Goal: Information Seeking & Learning: Compare options

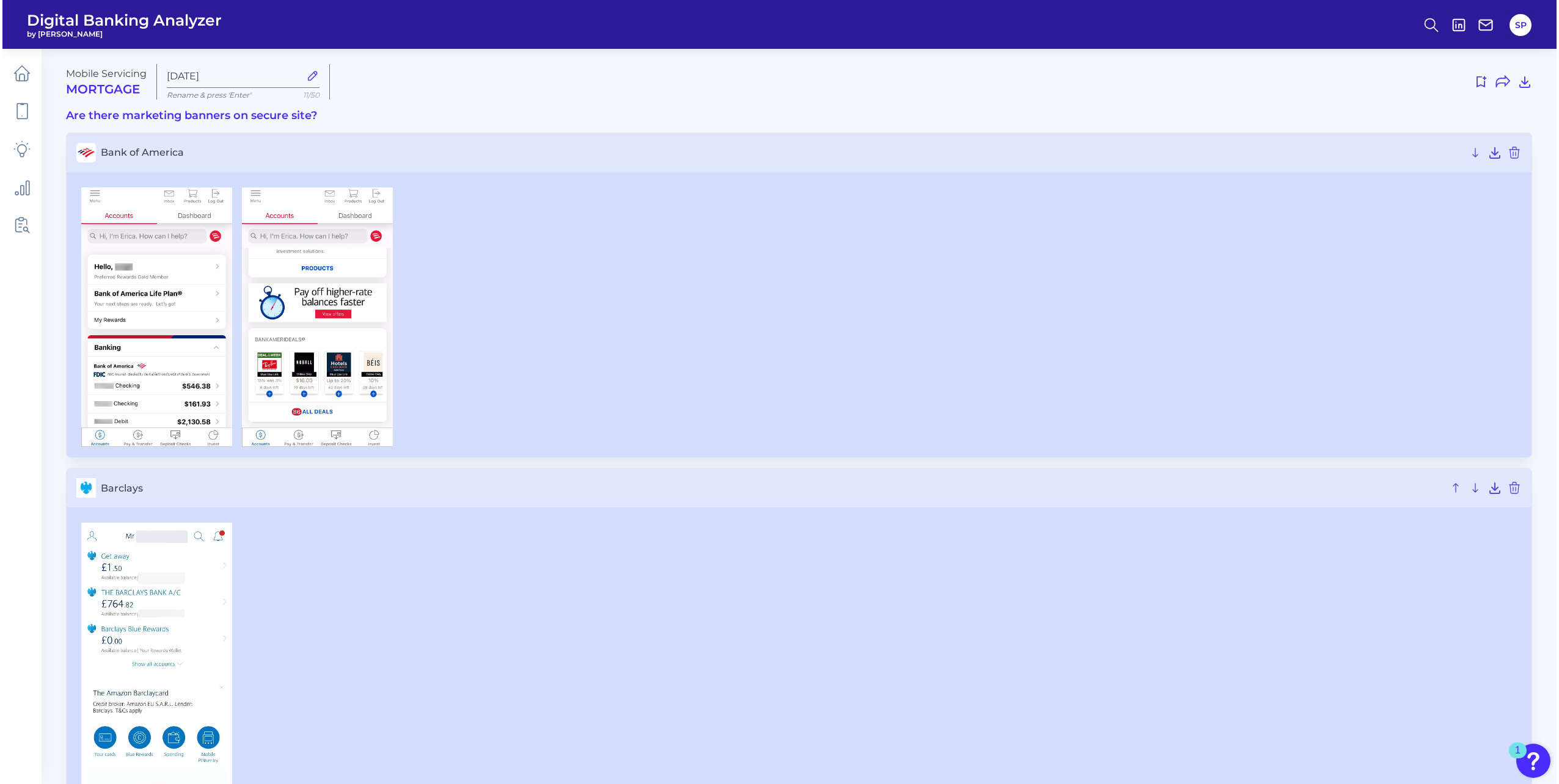
scroll to position [1019, 0]
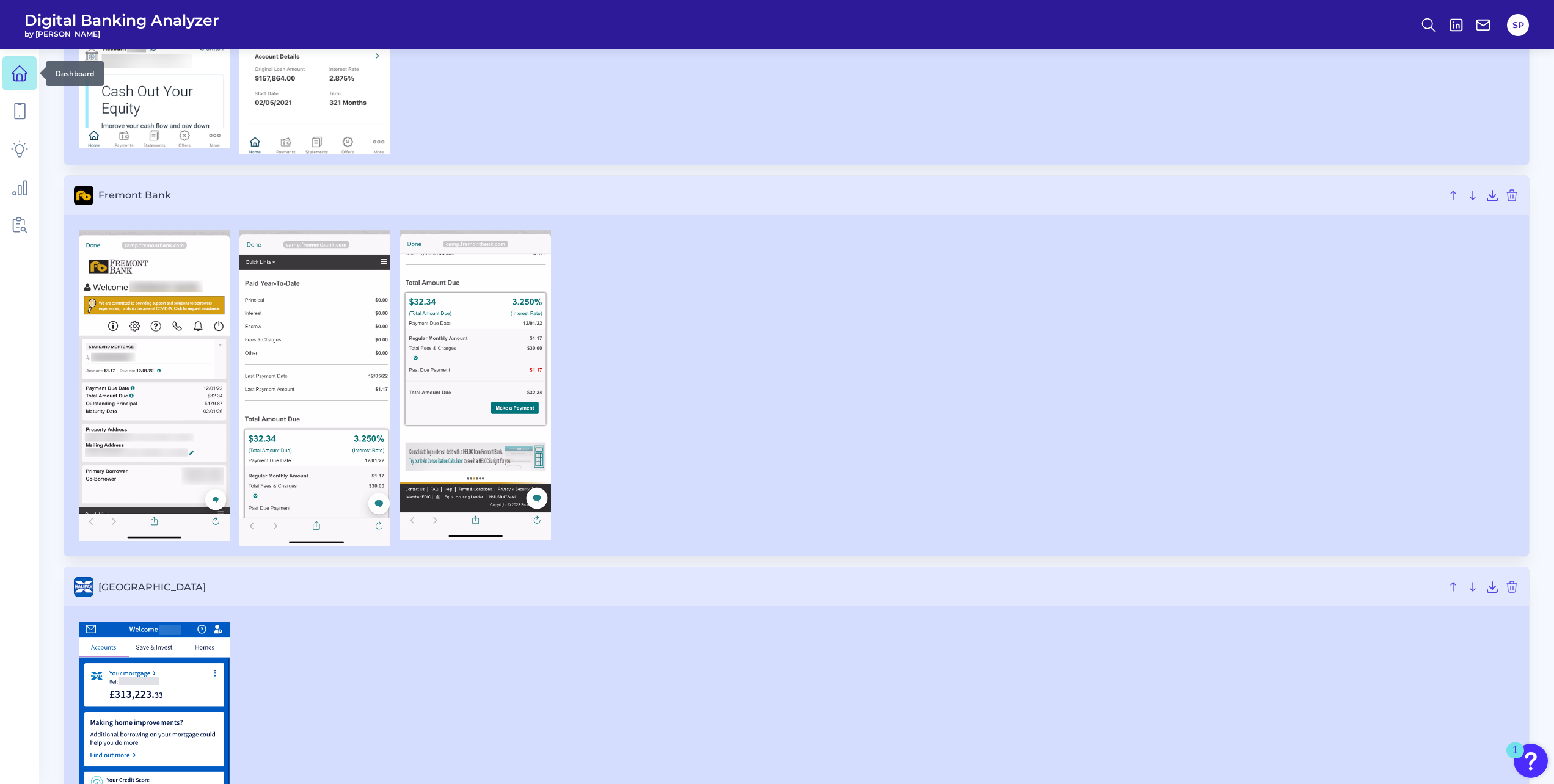
click at [13, 77] on icon at bounding box center [19, 73] width 17 height 17
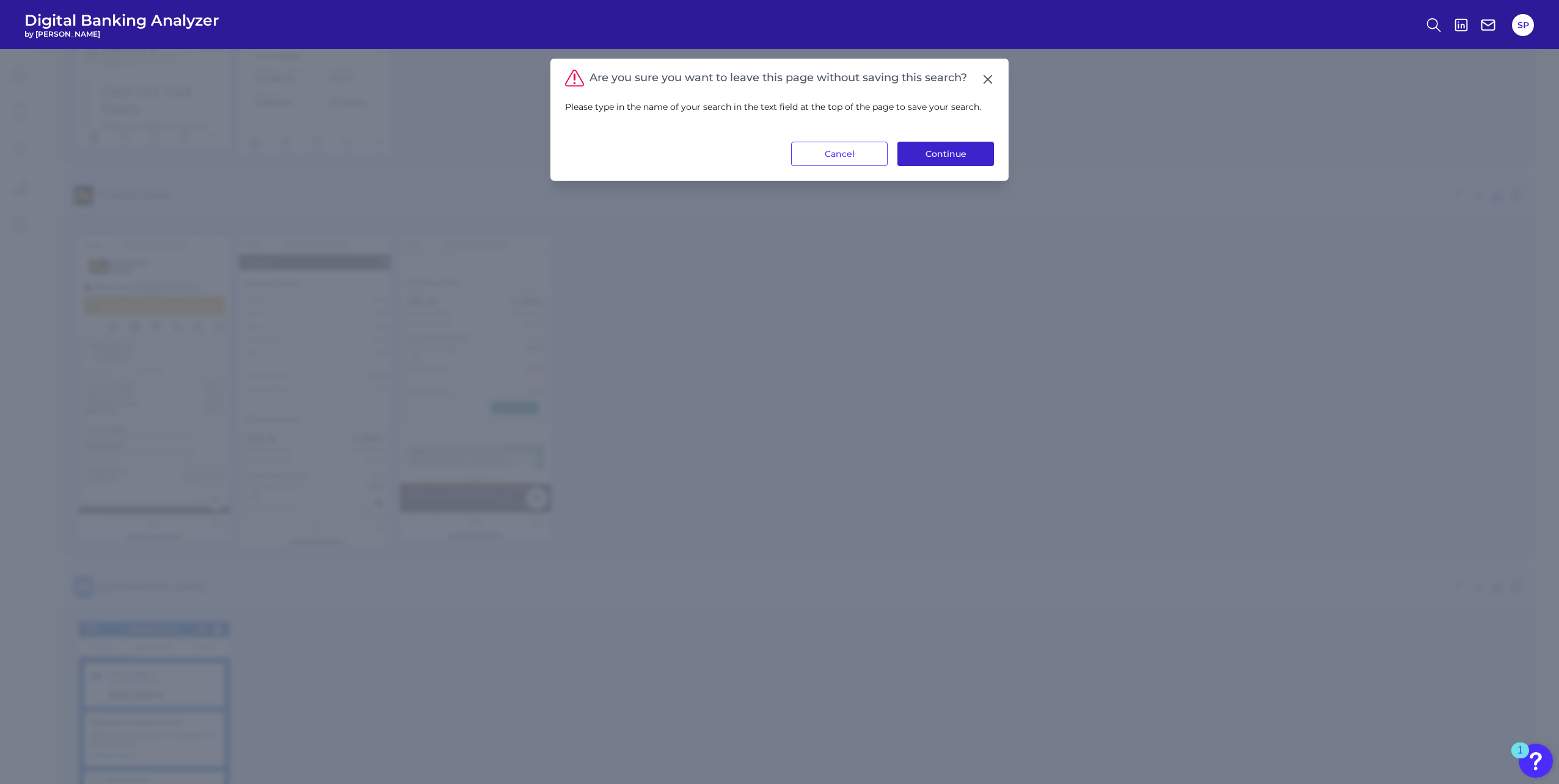
click at [950, 155] on button "Continue" at bounding box center [945, 154] width 97 height 24
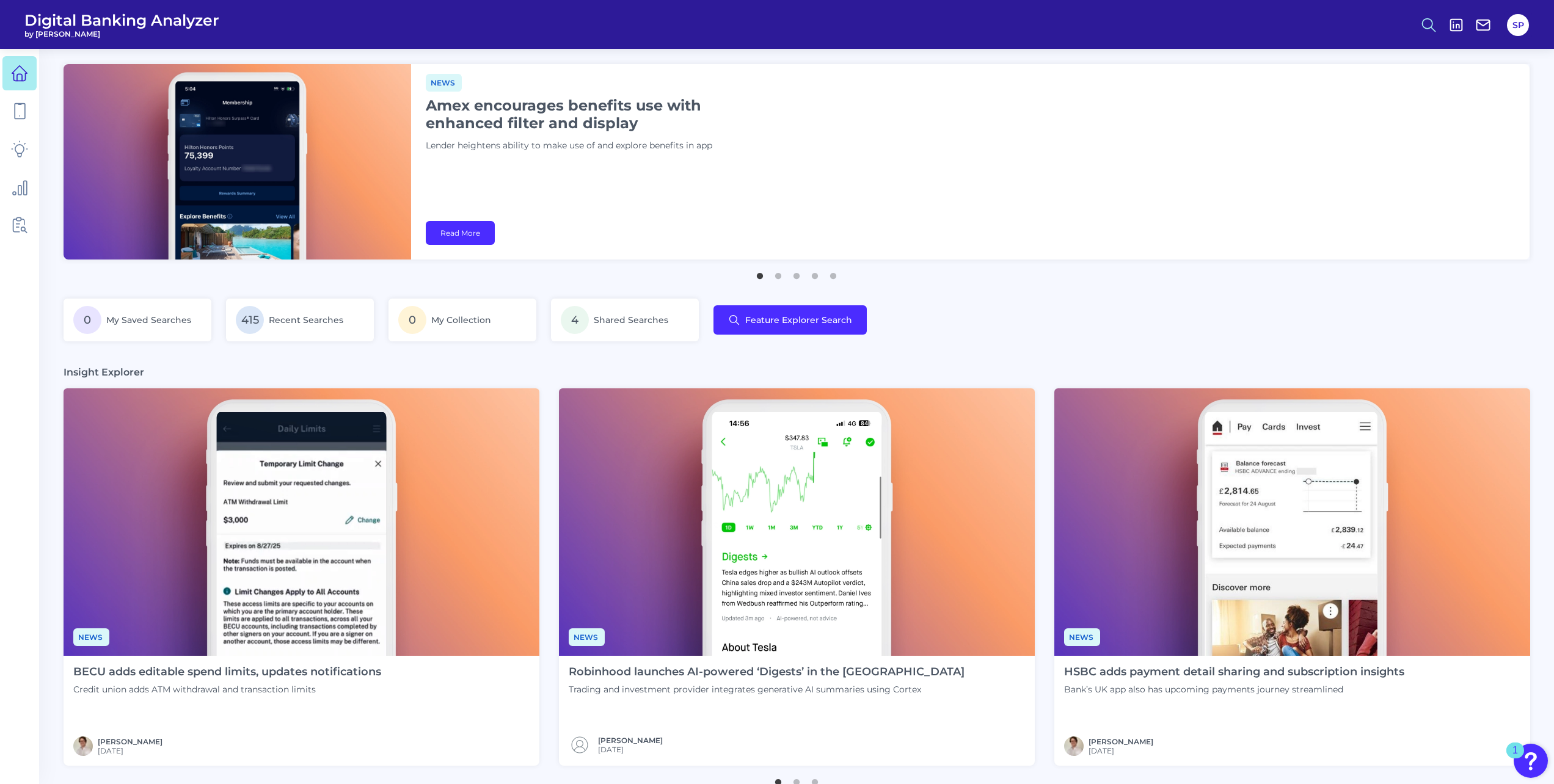
click at [1428, 25] on icon at bounding box center [1428, 24] width 17 height 17
click at [1366, 86] on button "Feature Explorer Search" at bounding box center [1369, 88] width 146 height 30
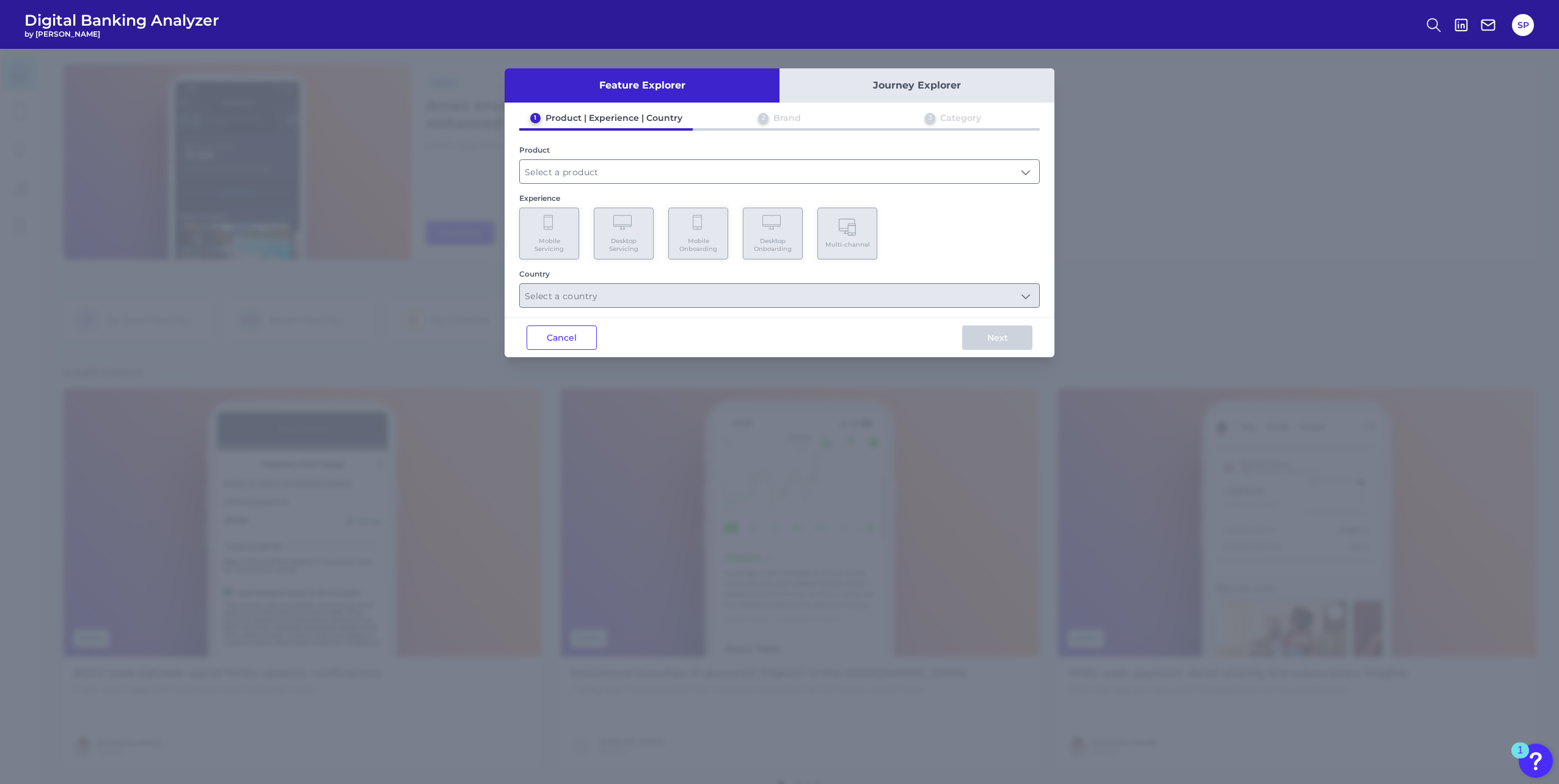
click at [660, 159] on div "Product" at bounding box center [780, 165] width 520 height 38
click at [660, 175] on input "text" at bounding box center [779, 171] width 520 height 23
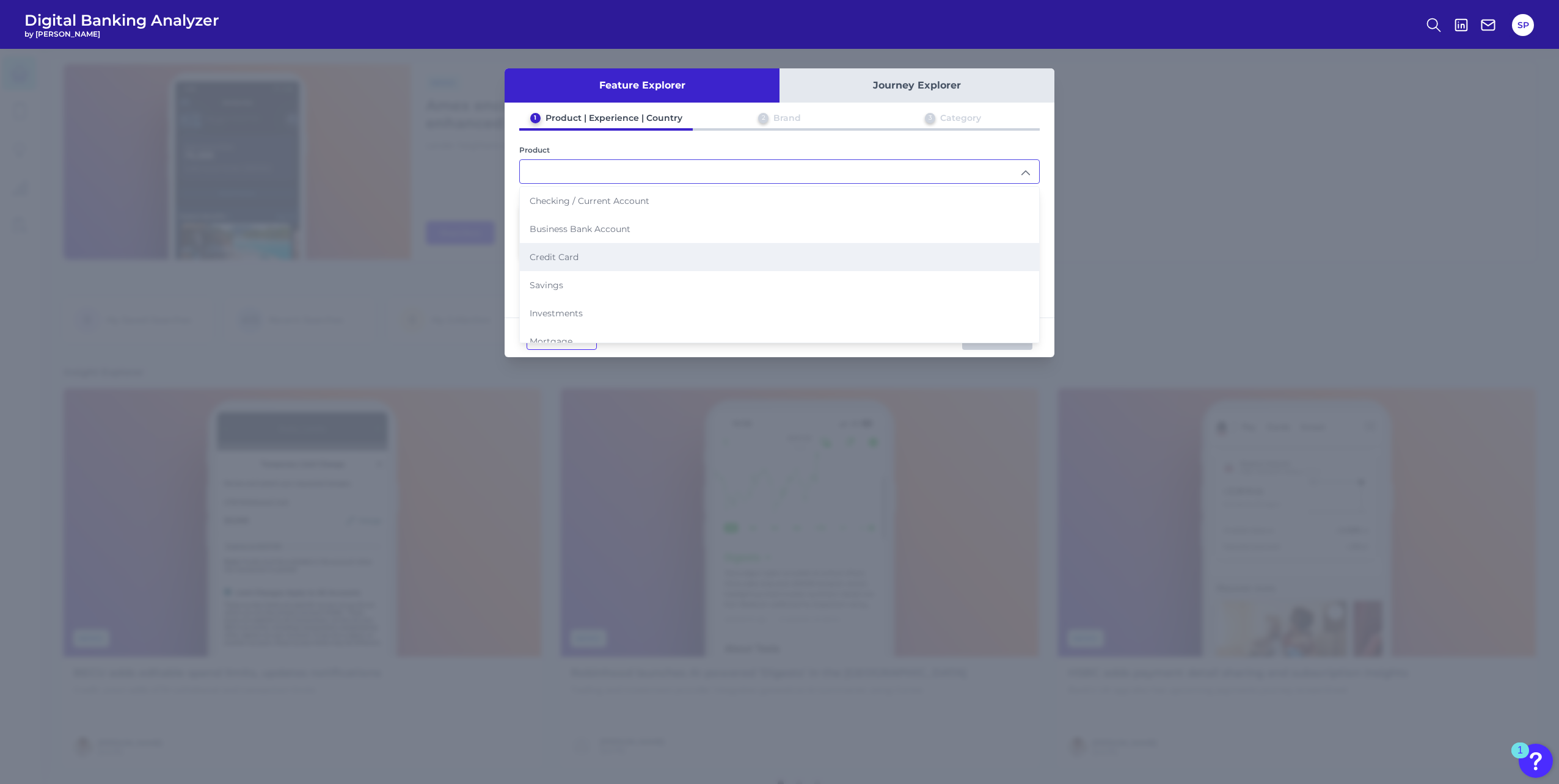
click at [629, 259] on li "Credit Card" at bounding box center [779, 257] width 520 height 28
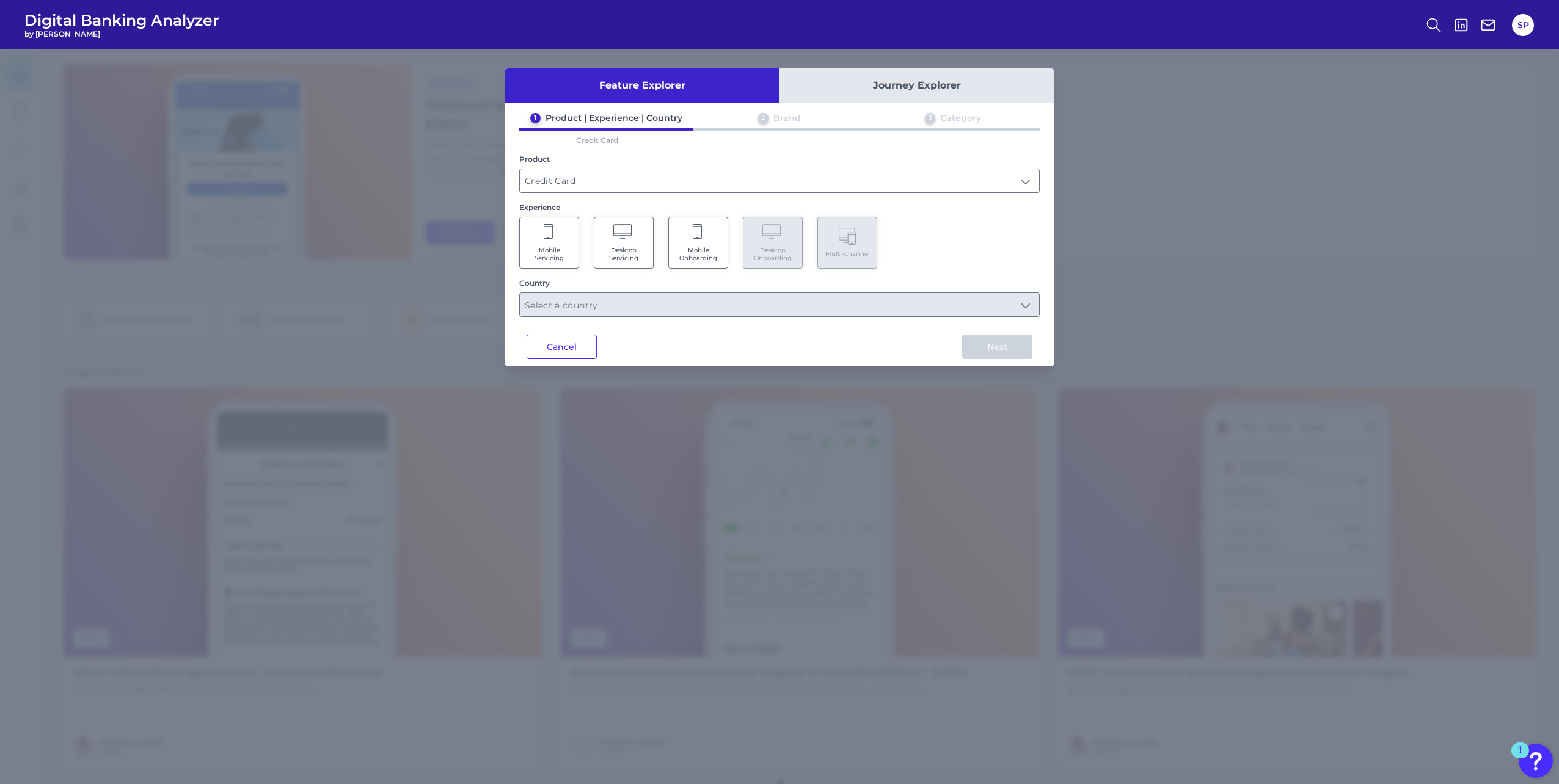
click at [563, 239] on Servicing "Mobile Servicing" at bounding box center [549, 242] width 60 height 52
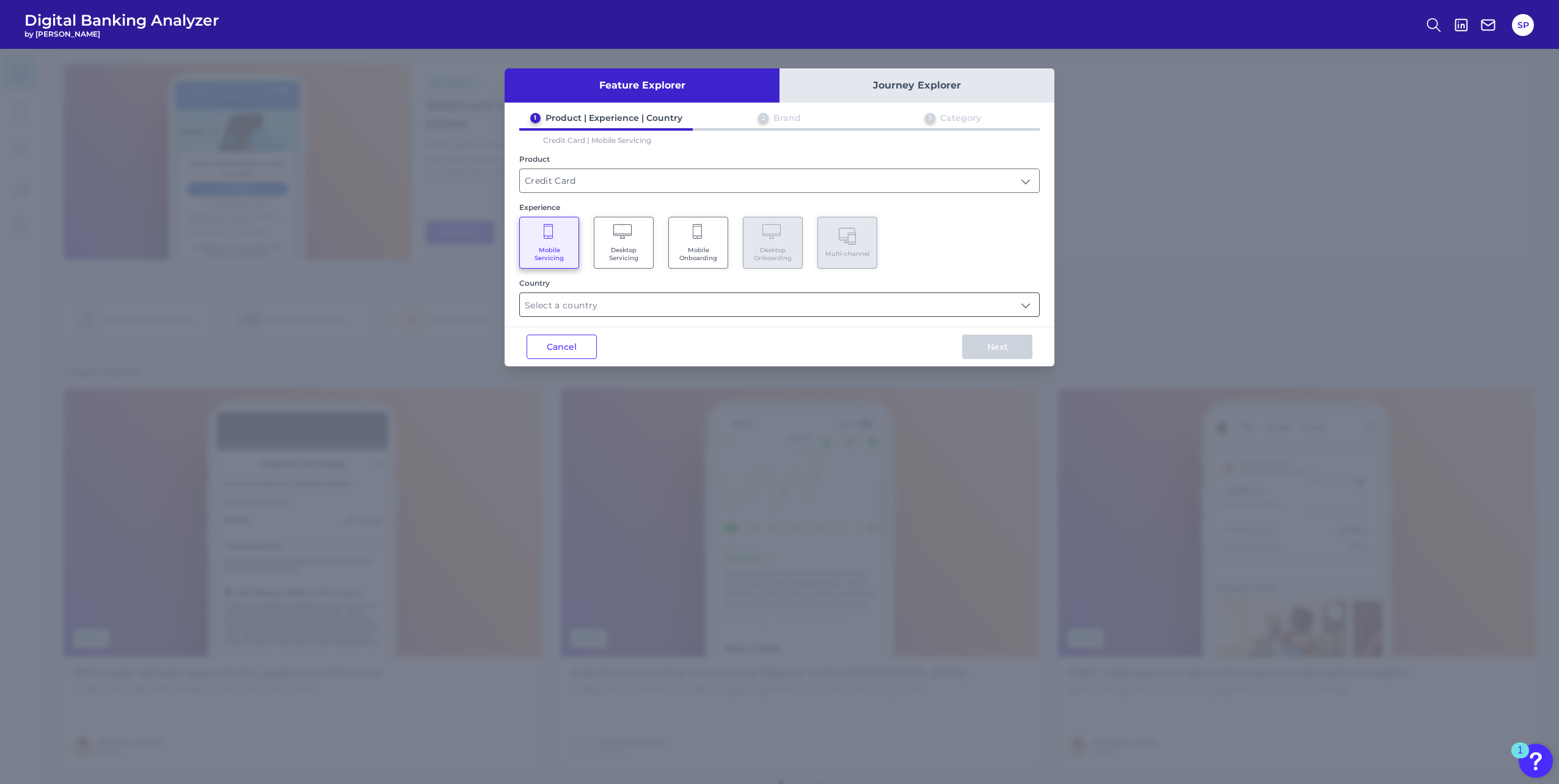
click at [677, 308] on input "text" at bounding box center [779, 304] width 520 height 23
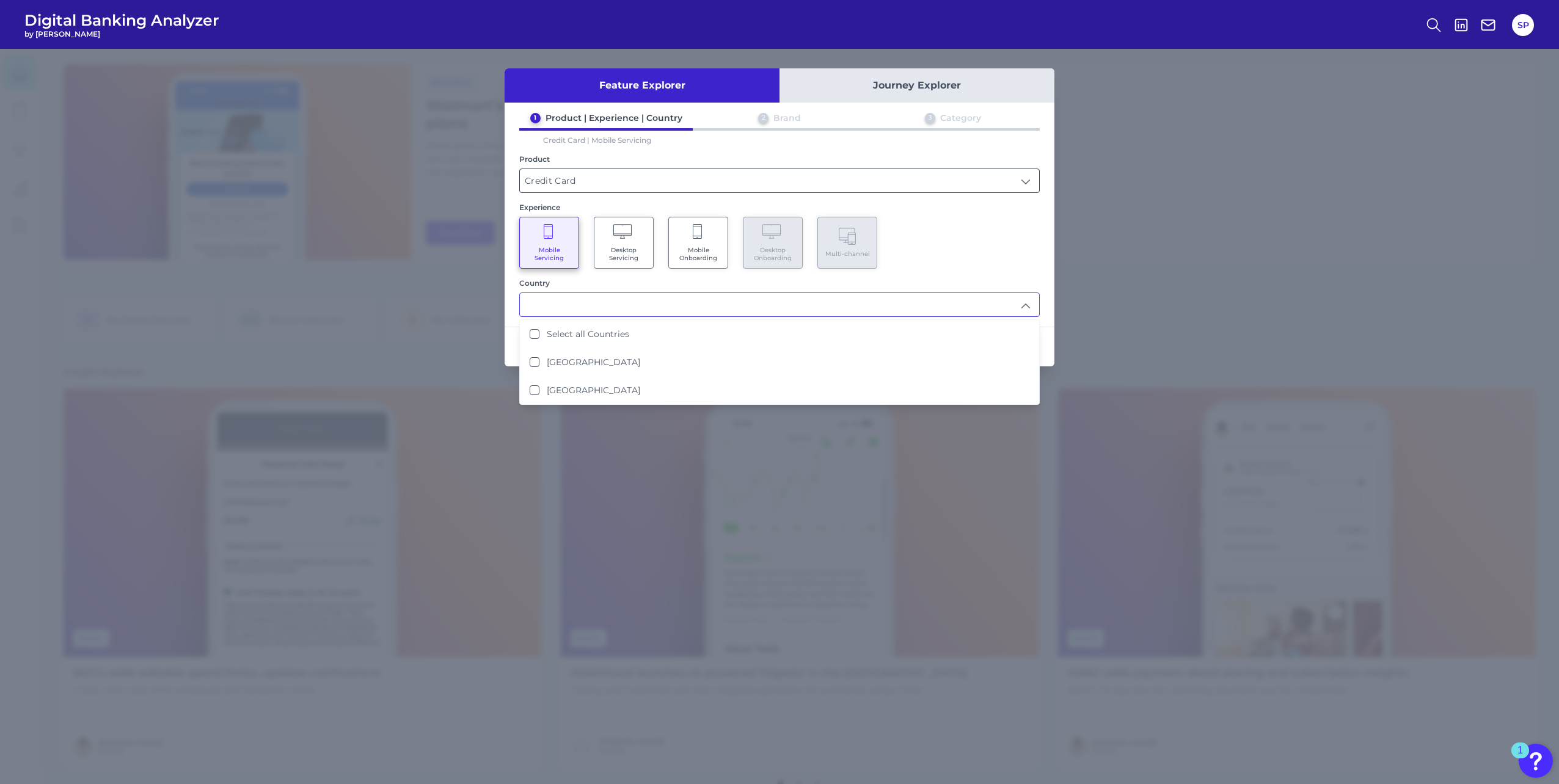
click at [618, 185] on input "Credit Card" at bounding box center [779, 180] width 520 height 23
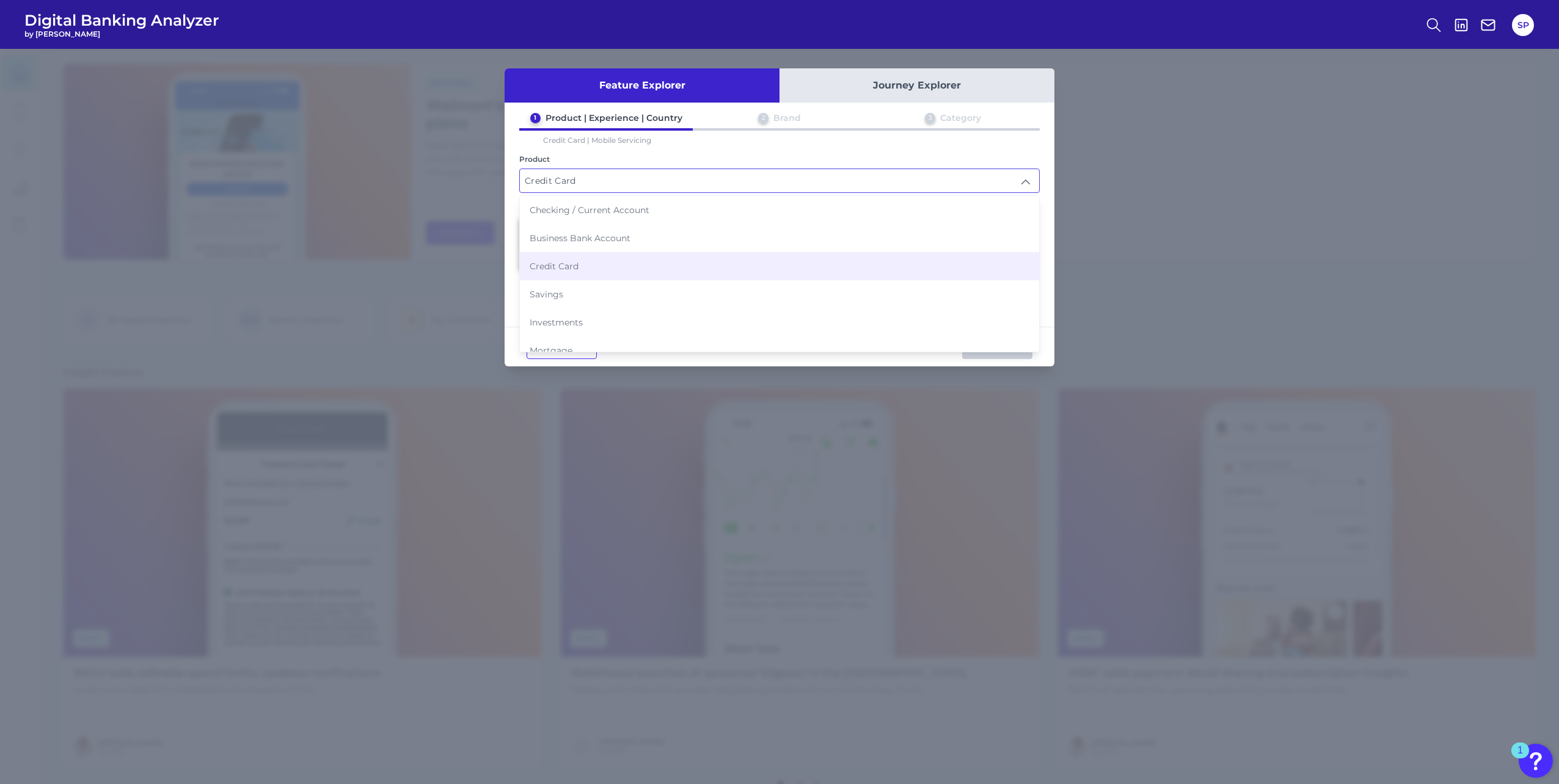
click at [618, 220] on li "Checking / Current Account" at bounding box center [779, 210] width 520 height 28
type input "Checking / Current Account"
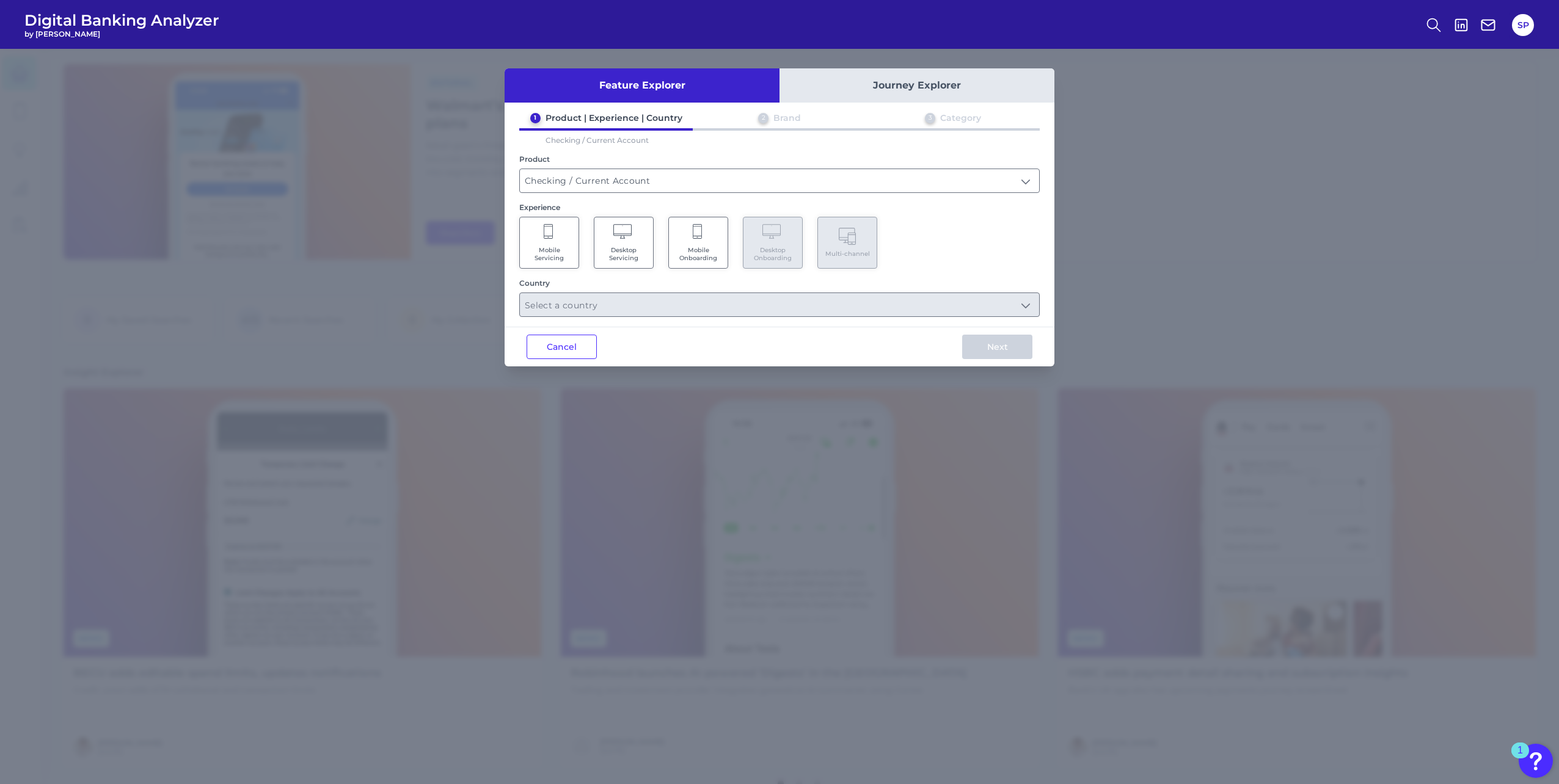
click at [562, 256] on span "Mobile Servicing" at bounding box center [549, 253] width 47 height 16
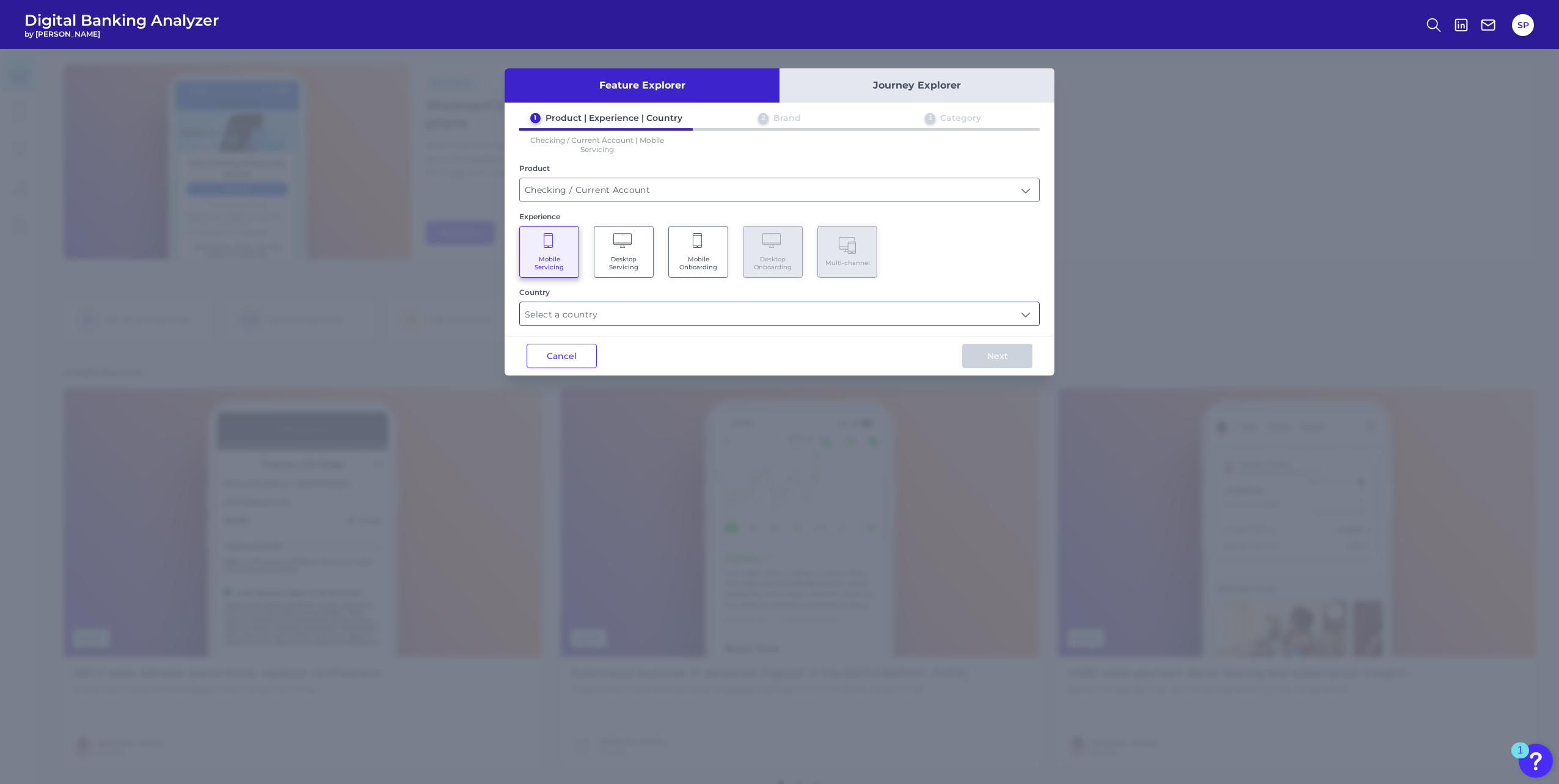
click at [590, 313] on input "text" at bounding box center [779, 313] width 520 height 23
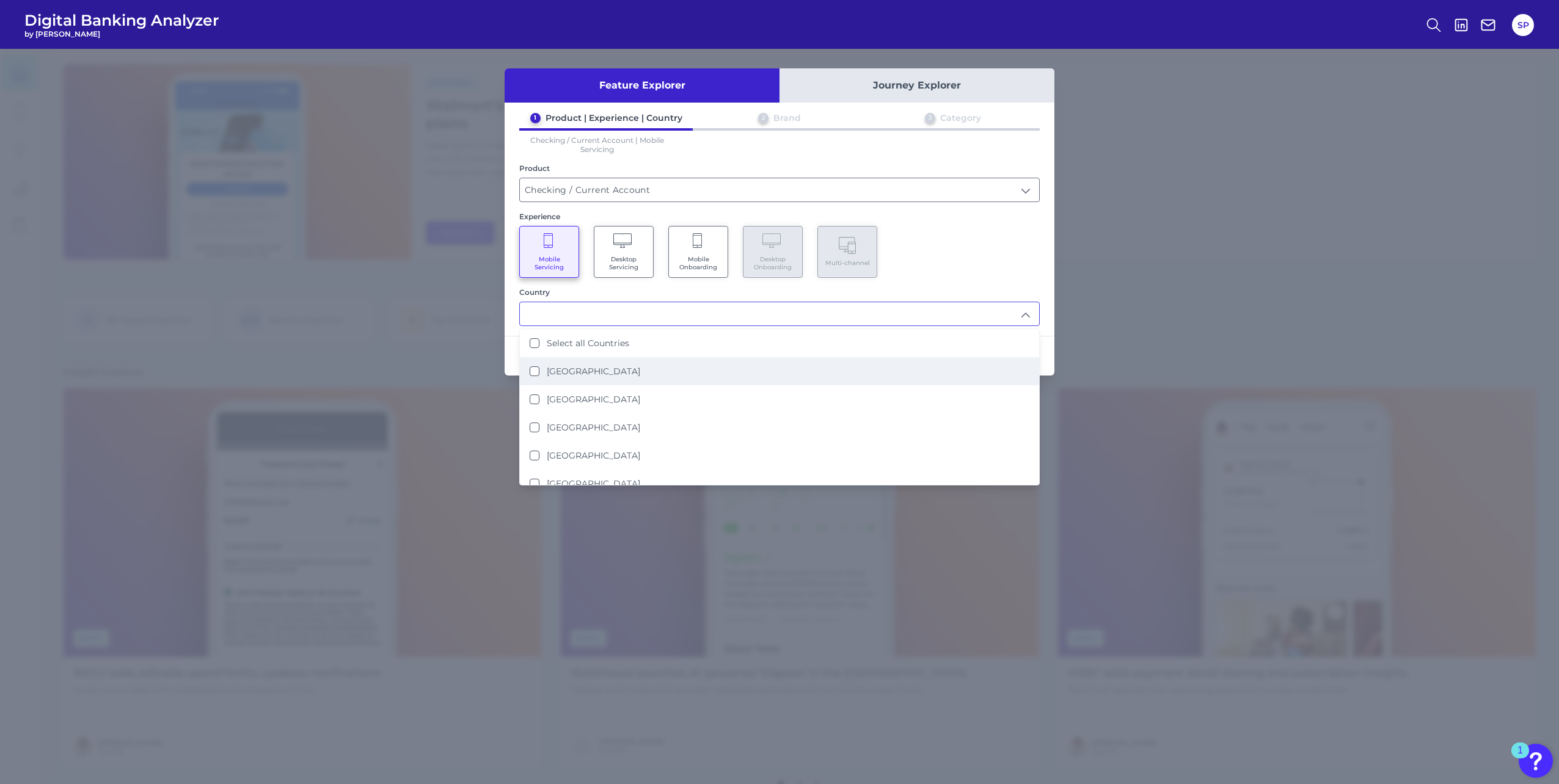
click at [595, 378] on li "United Kingdom" at bounding box center [779, 372] width 520 height 28
type input "United Kingdom"
click at [1041, 254] on div "1 Product | Experience | Country 2 Brand 3 Category Checking / Current Account …" at bounding box center [780, 219] width 550 height 214
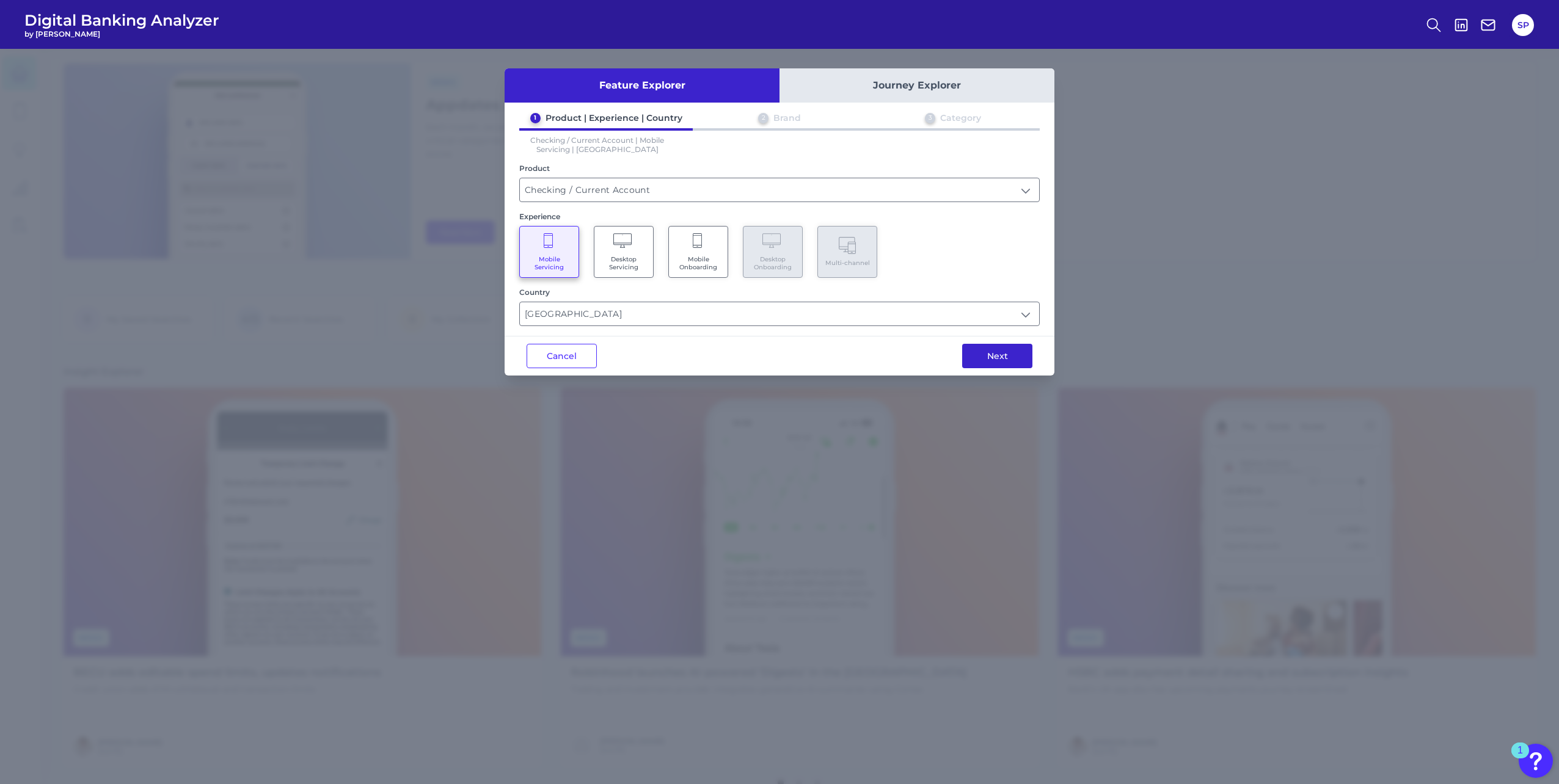
click at [1000, 366] on button "Next" at bounding box center [997, 355] width 70 height 24
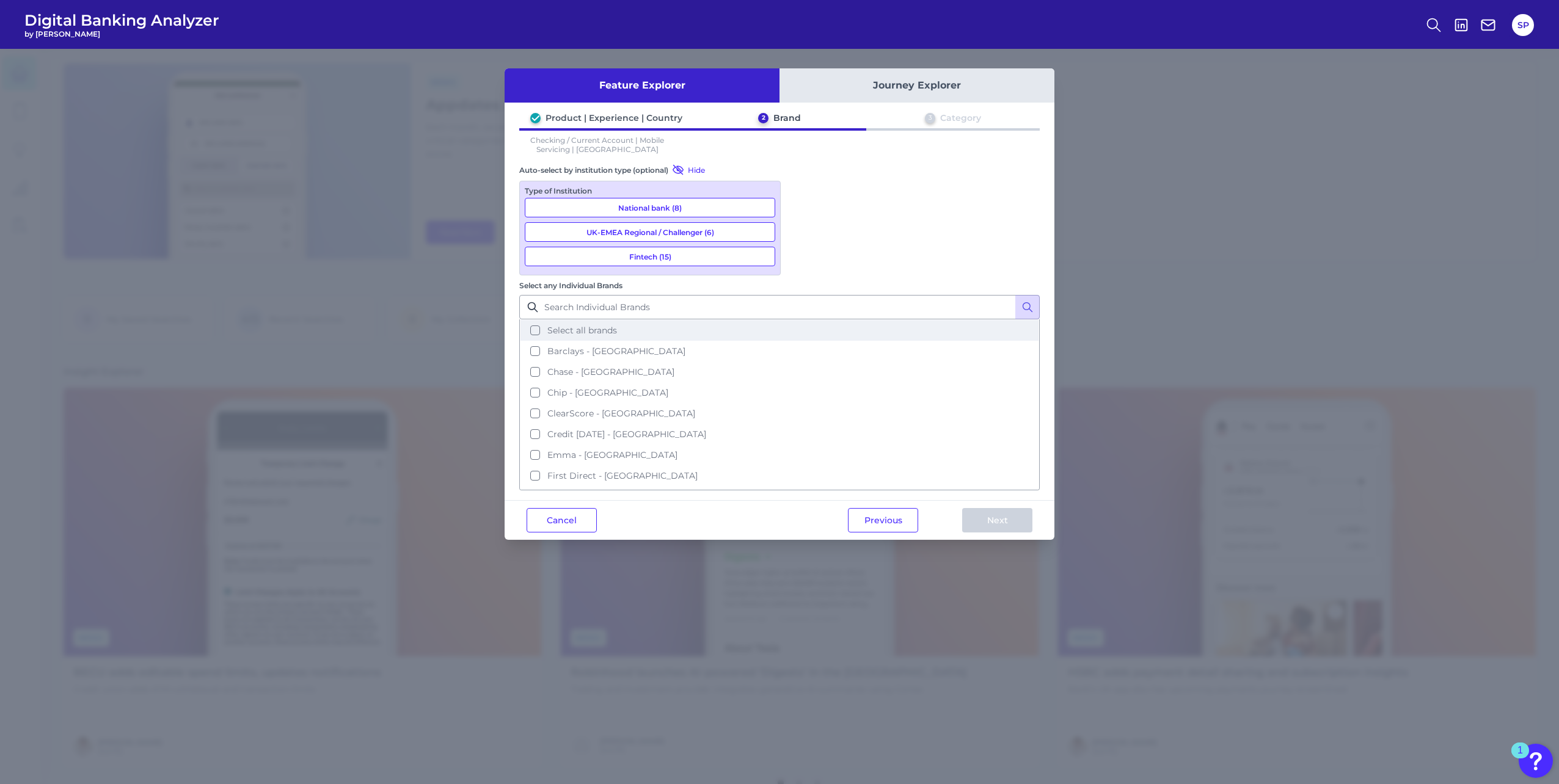
click at [828, 320] on button "Select all brands" at bounding box center [779, 330] width 518 height 21
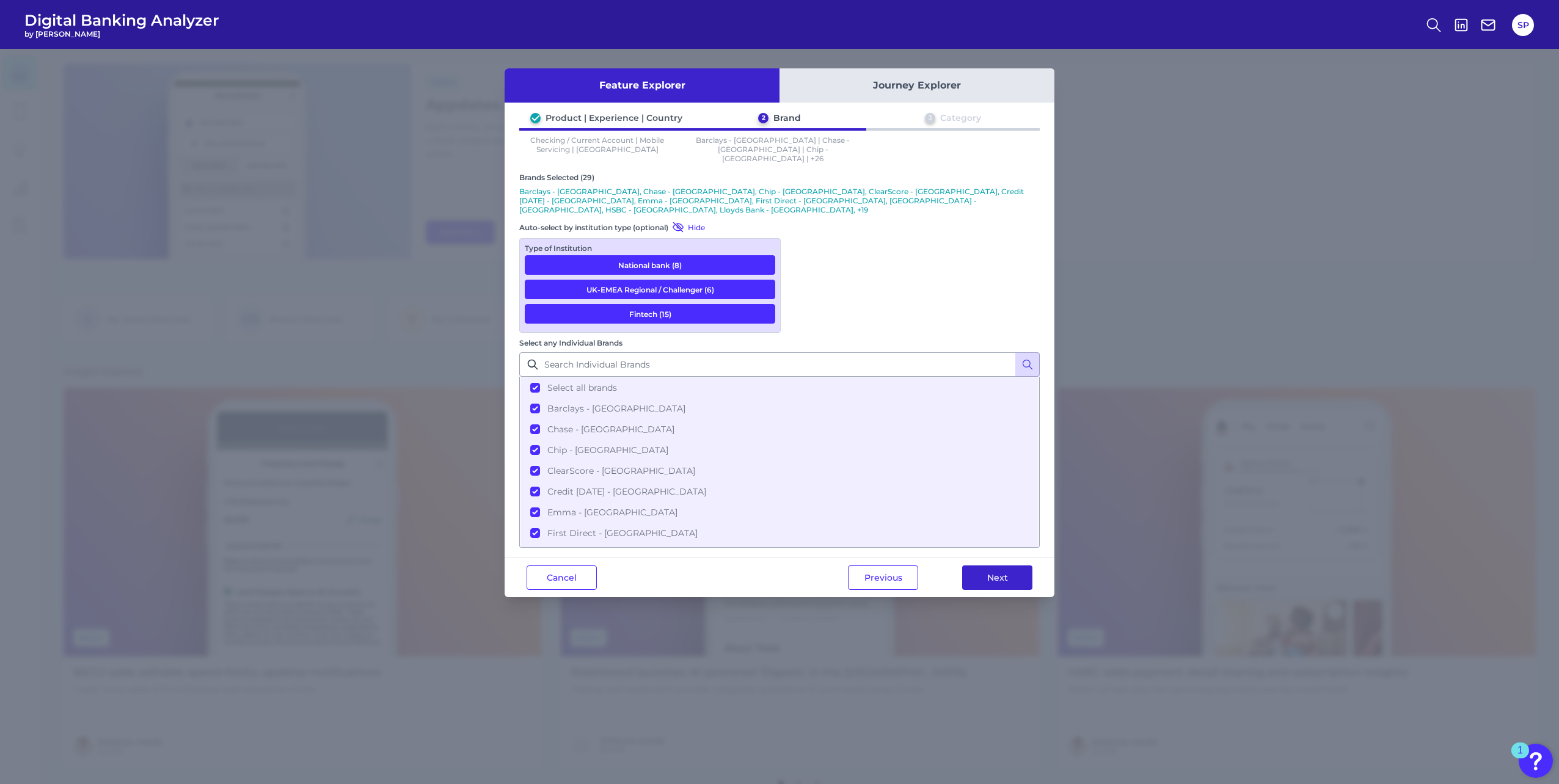
drag, startPoint x: 1007, startPoint y: 440, endPoint x: 985, endPoint y: 435, distance: 22.6
click at [1007, 565] on button "Next" at bounding box center [997, 577] width 70 height 24
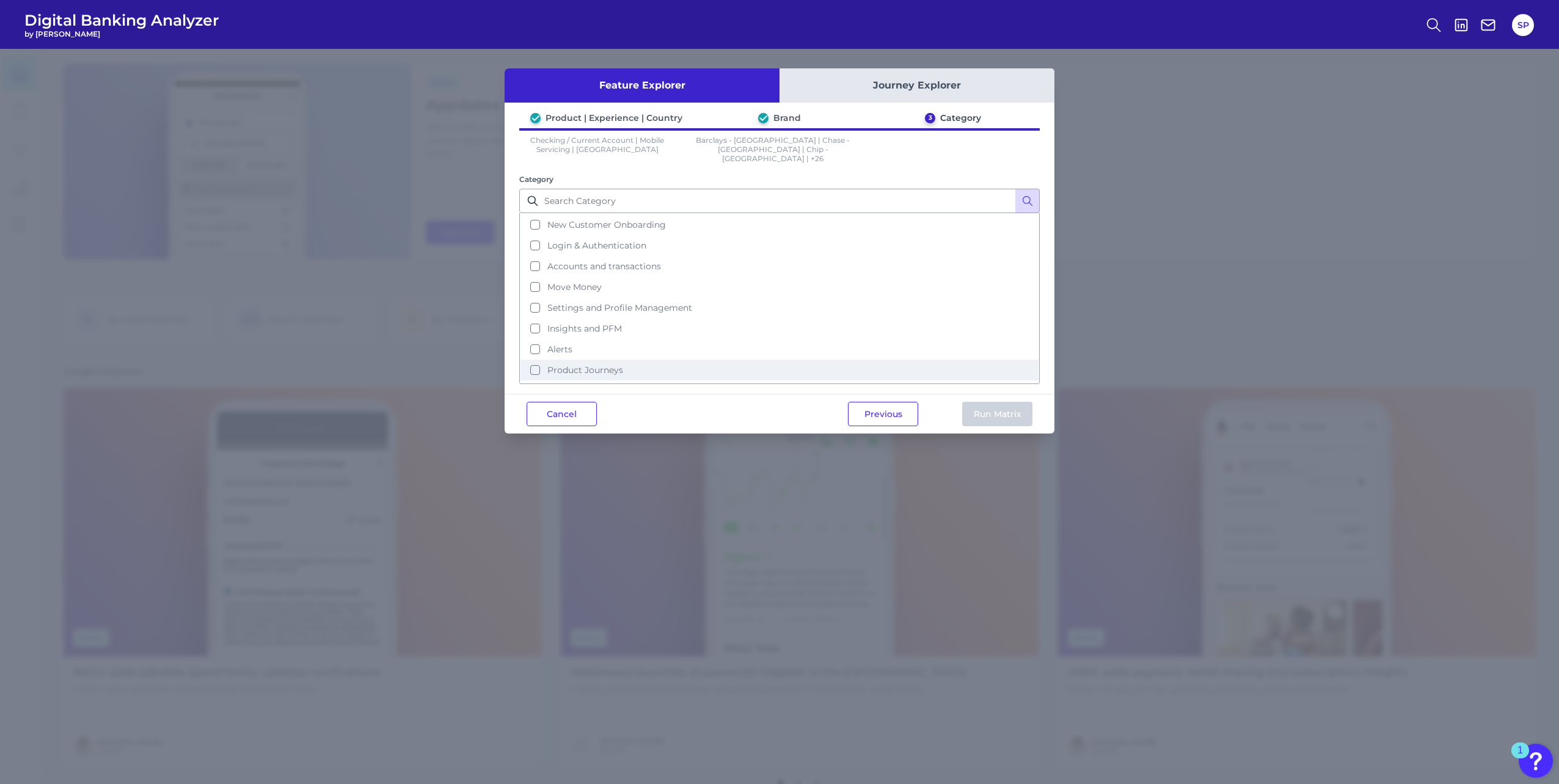
scroll to position [59, 0]
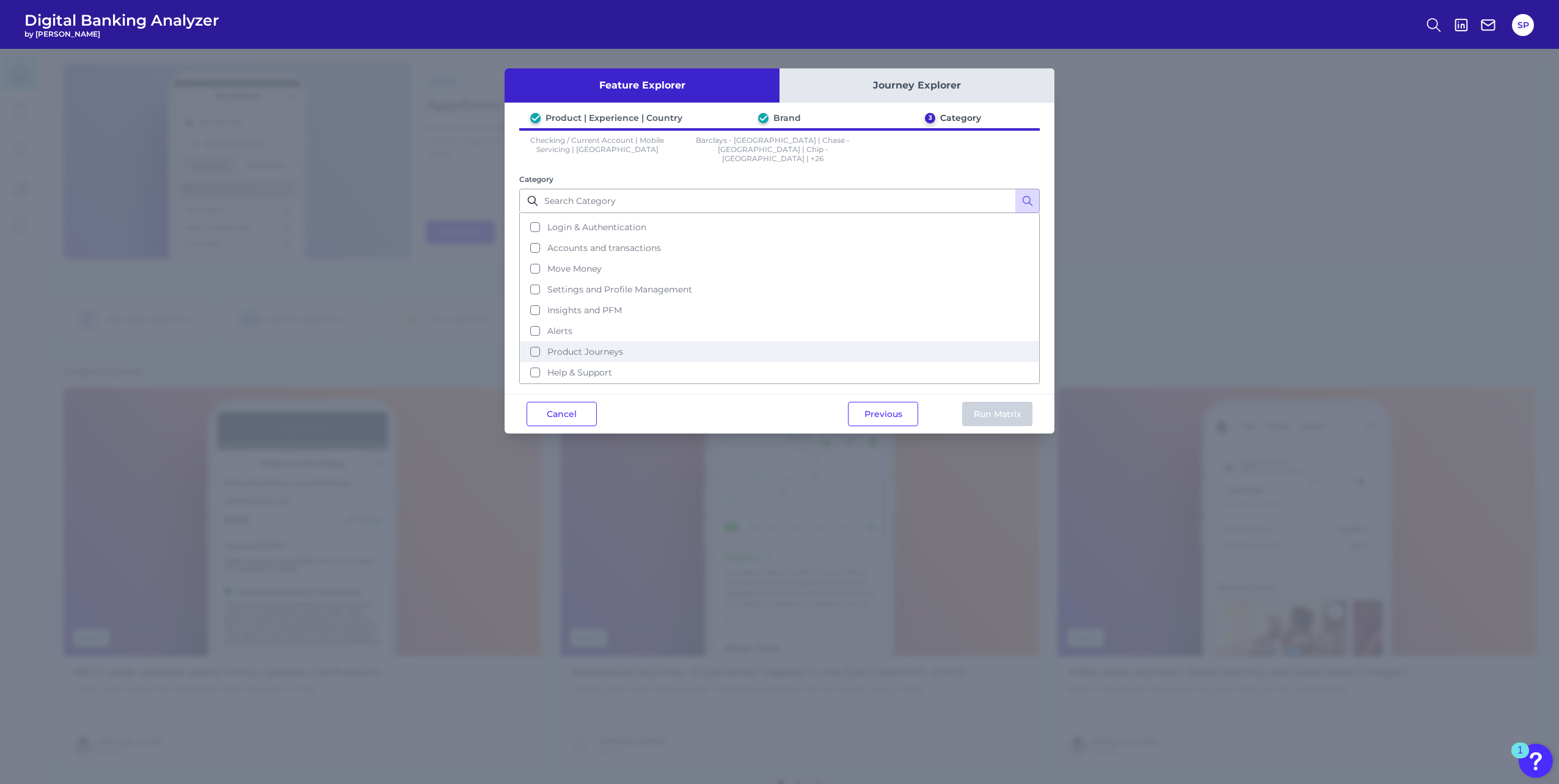
click at [628, 343] on button "Product Journeys" at bounding box center [779, 352] width 518 height 21
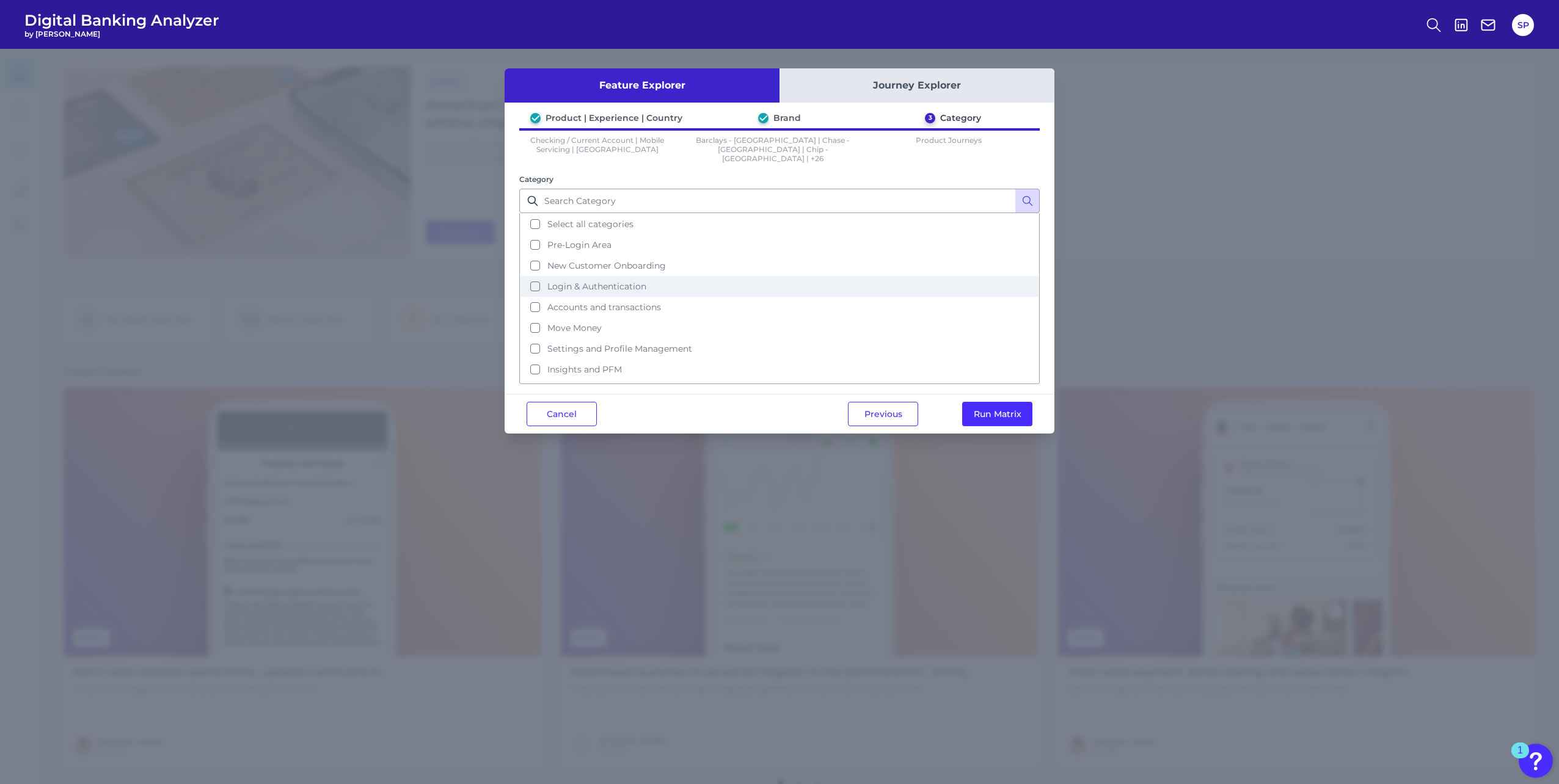
click at [651, 281] on button "Login & Authentication" at bounding box center [779, 287] width 518 height 21
click at [700, 282] on button "Login & Authentication" at bounding box center [779, 287] width 518 height 21
click at [693, 302] on button "Accounts and transactions" at bounding box center [779, 307] width 518 height 21
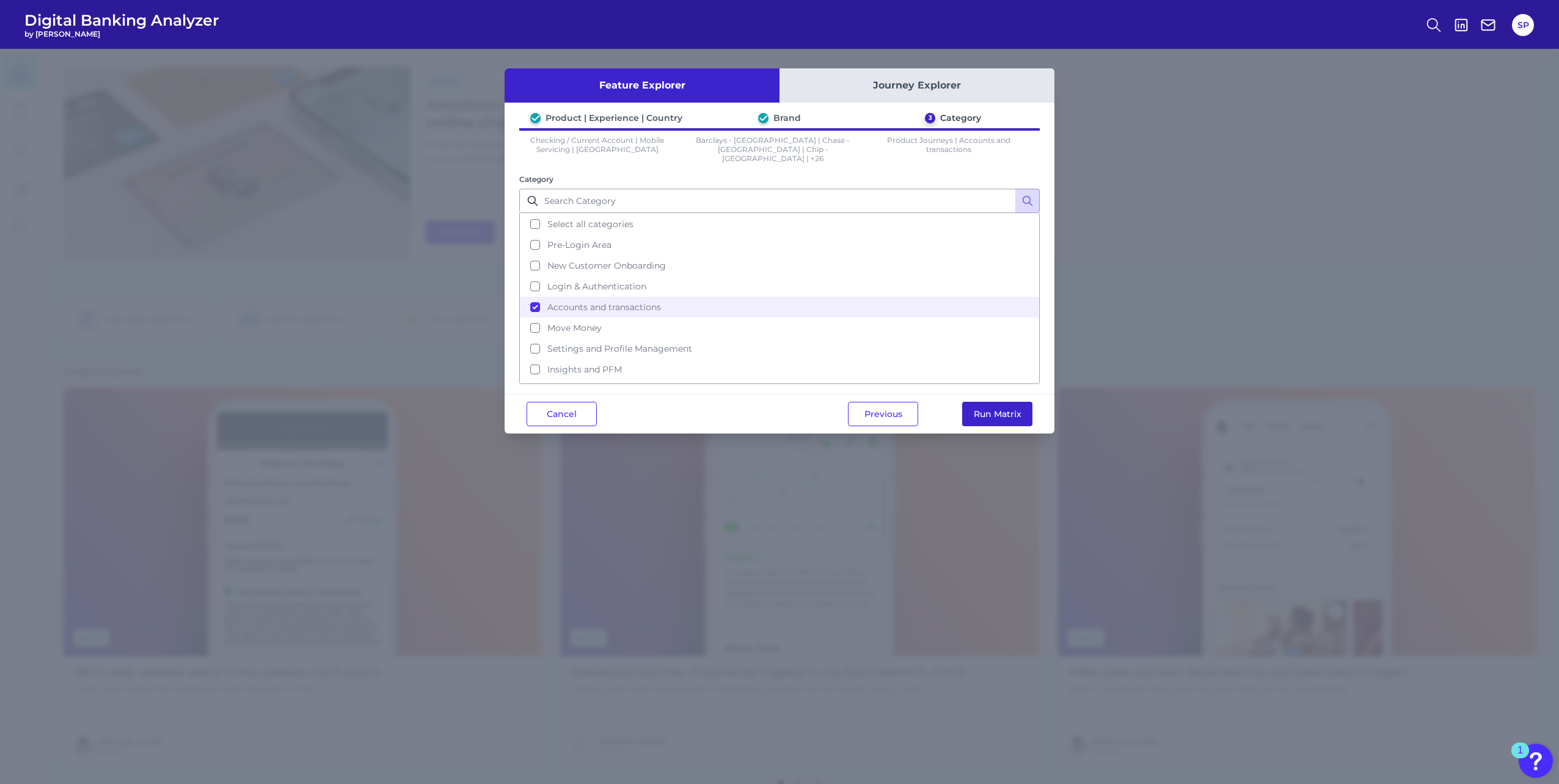
click at [977, 403] on button "Run Matrix" at bounding box center [997, 414] width 70 height 24
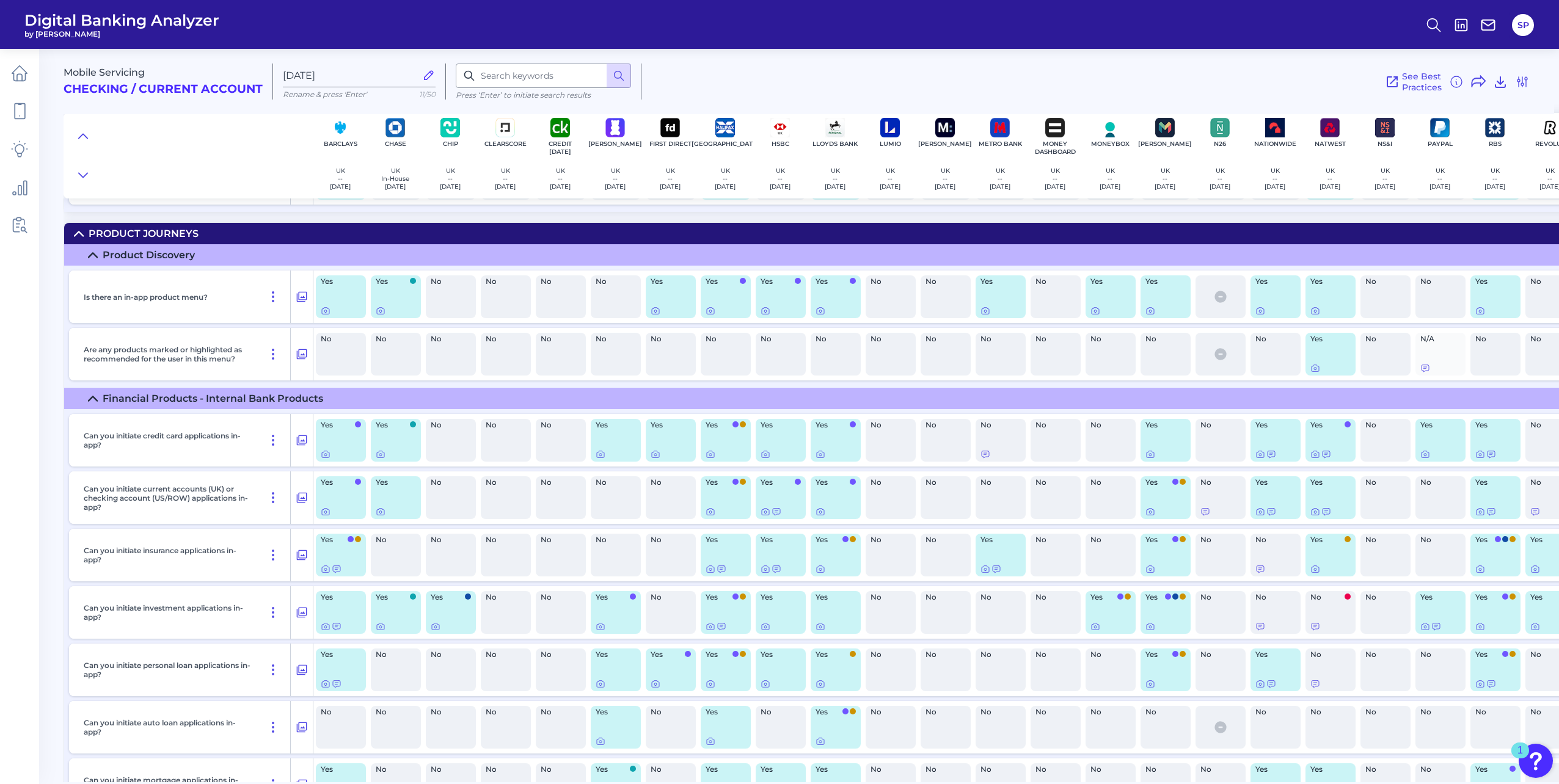
scroll to position [3420, 0]
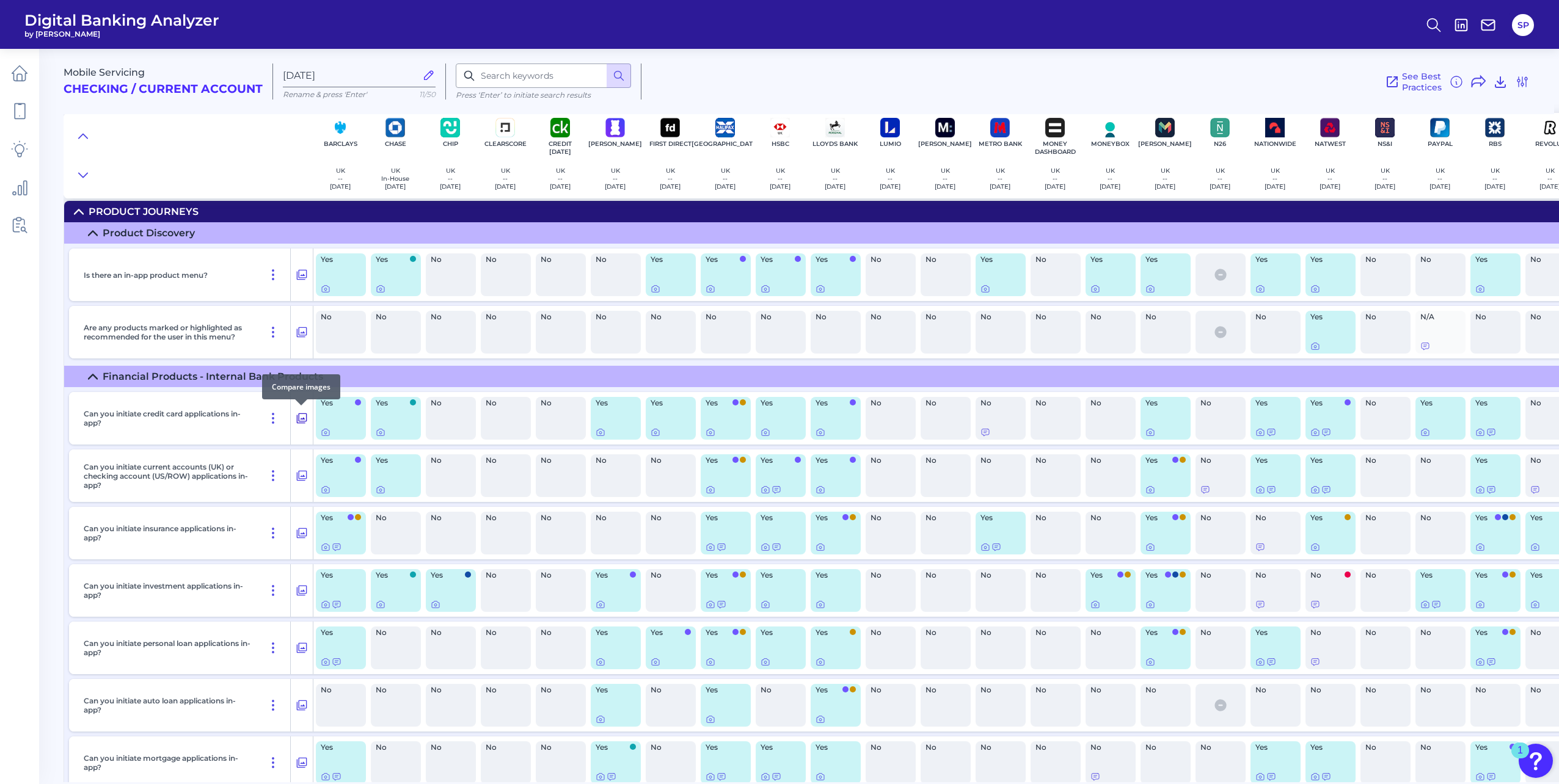
click at [297, 426] on button at bounding box center [302, 418] width 22 height 19
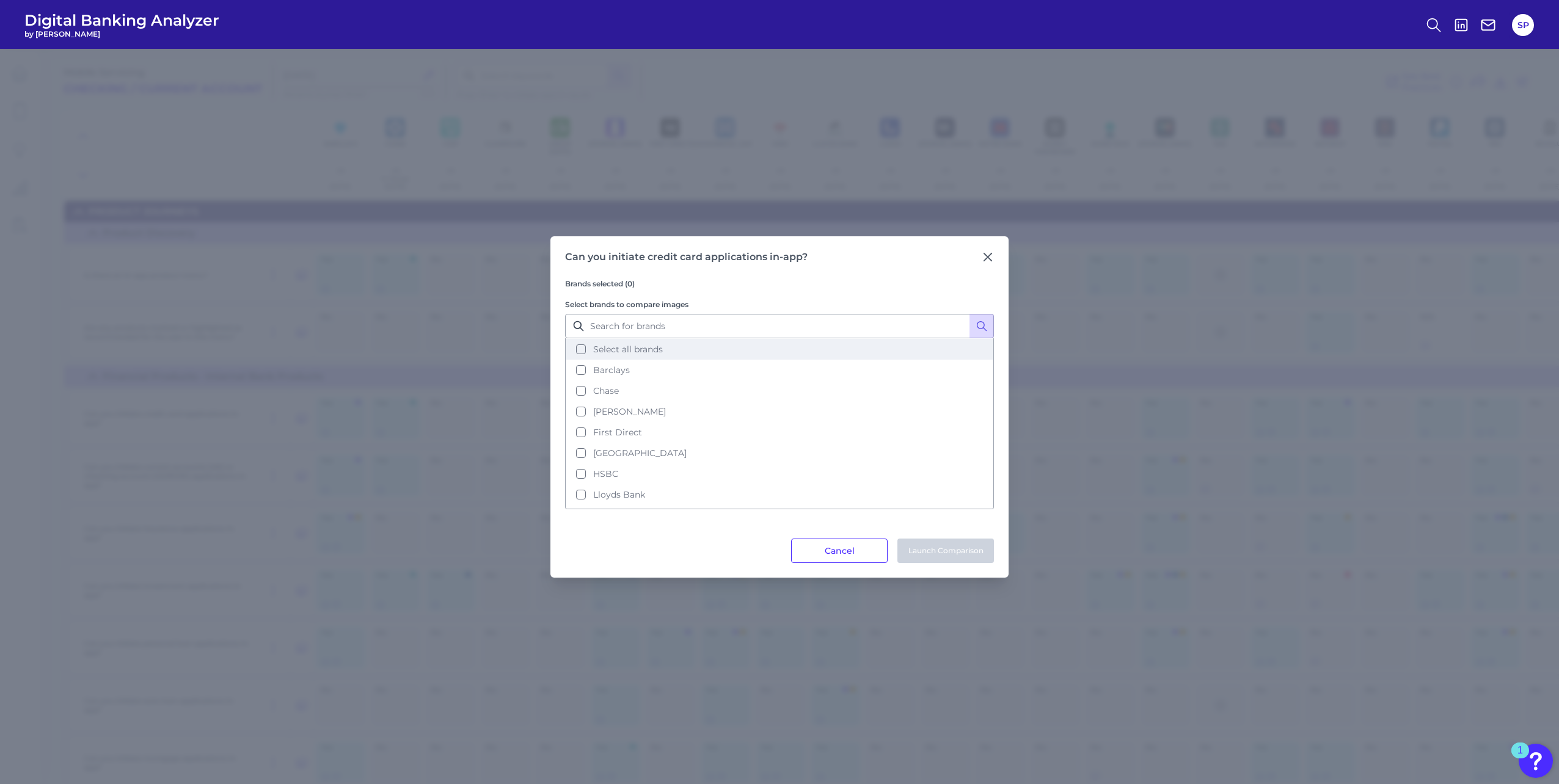
click at [648, 341] on button "Select all brands" at bounding box center [779, 350] width 427 height 21
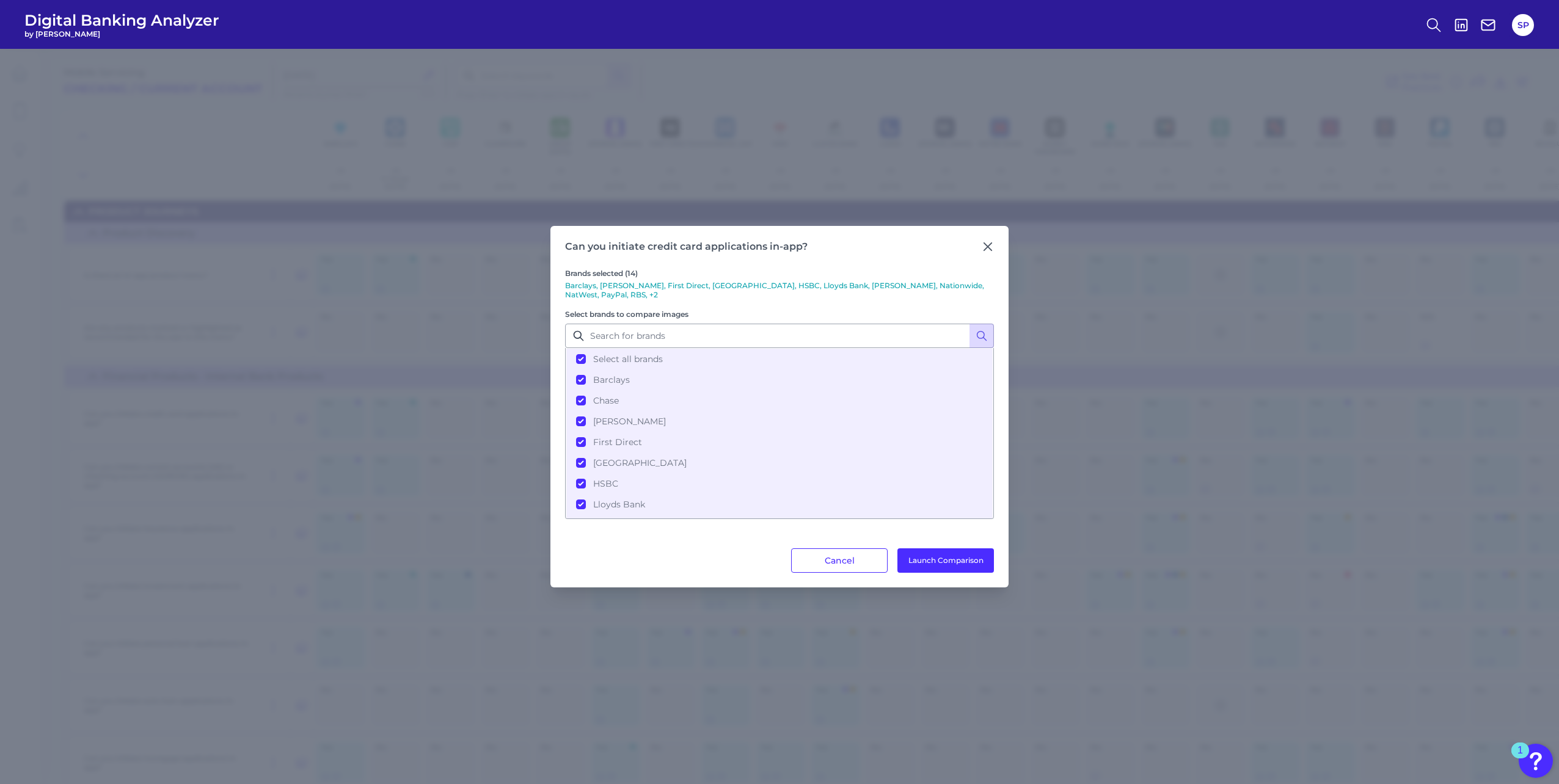
drag, startPoint x: 936, startPoint y: 553, endPoint x: 1147, endPoint y: 659, distance: 236.1
click at [937, 553] on button "Launch Comparison" at bounding box center [945, 560] width 97 height 24
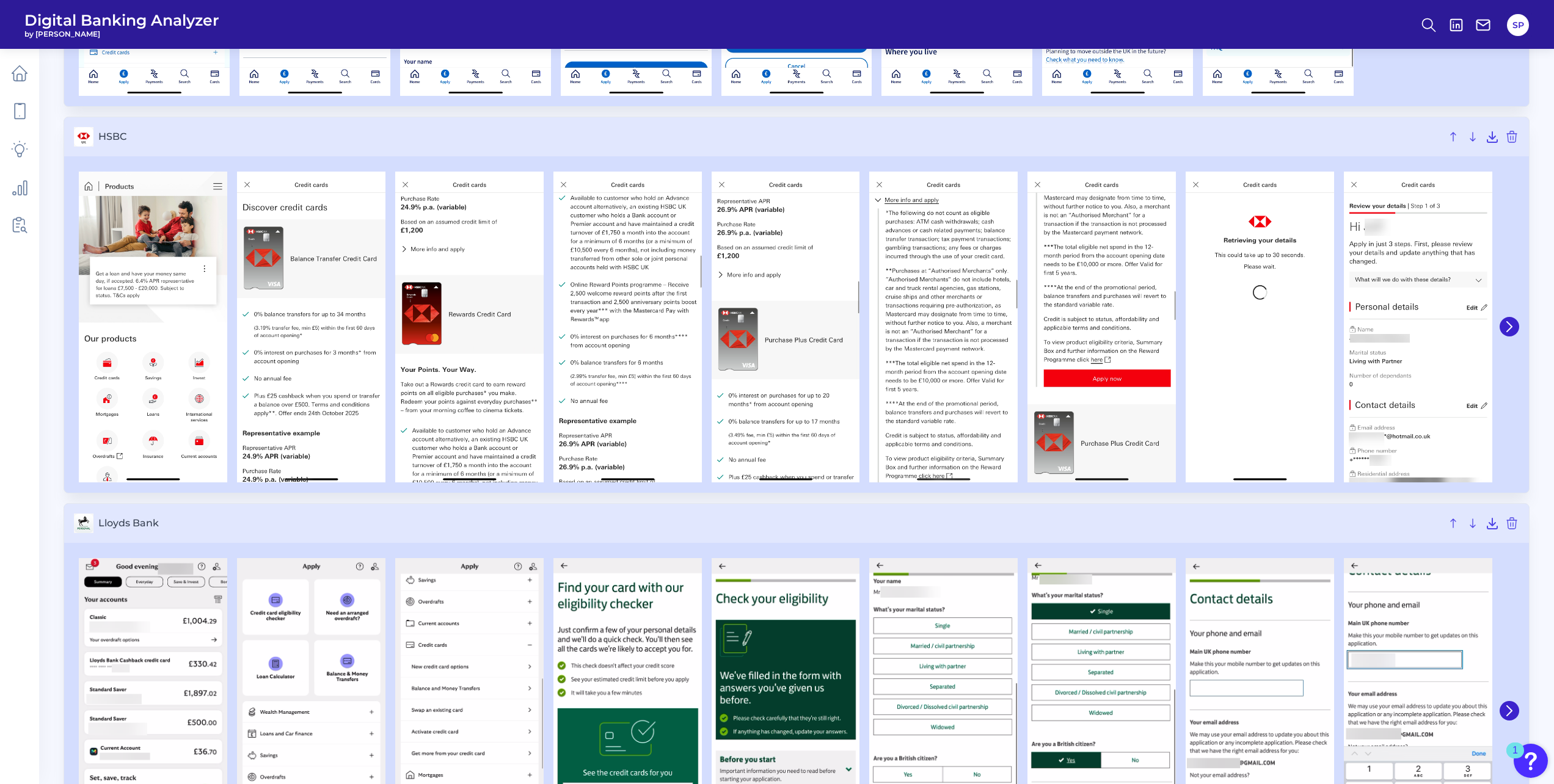
scroll to position [1893, 0]
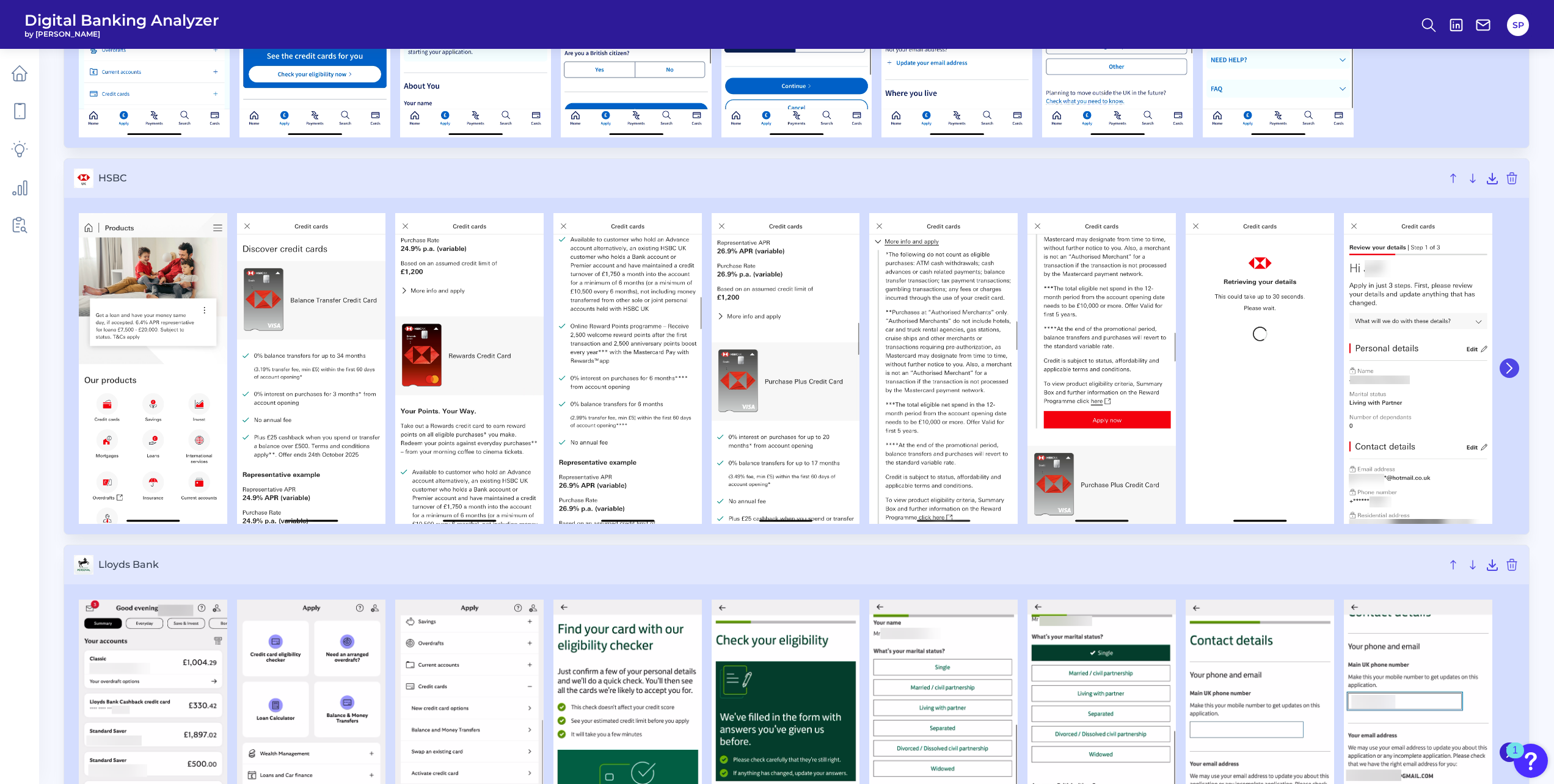
click at [1512, 371] on icon at bounding box center [1509, 368] width 11 height 11
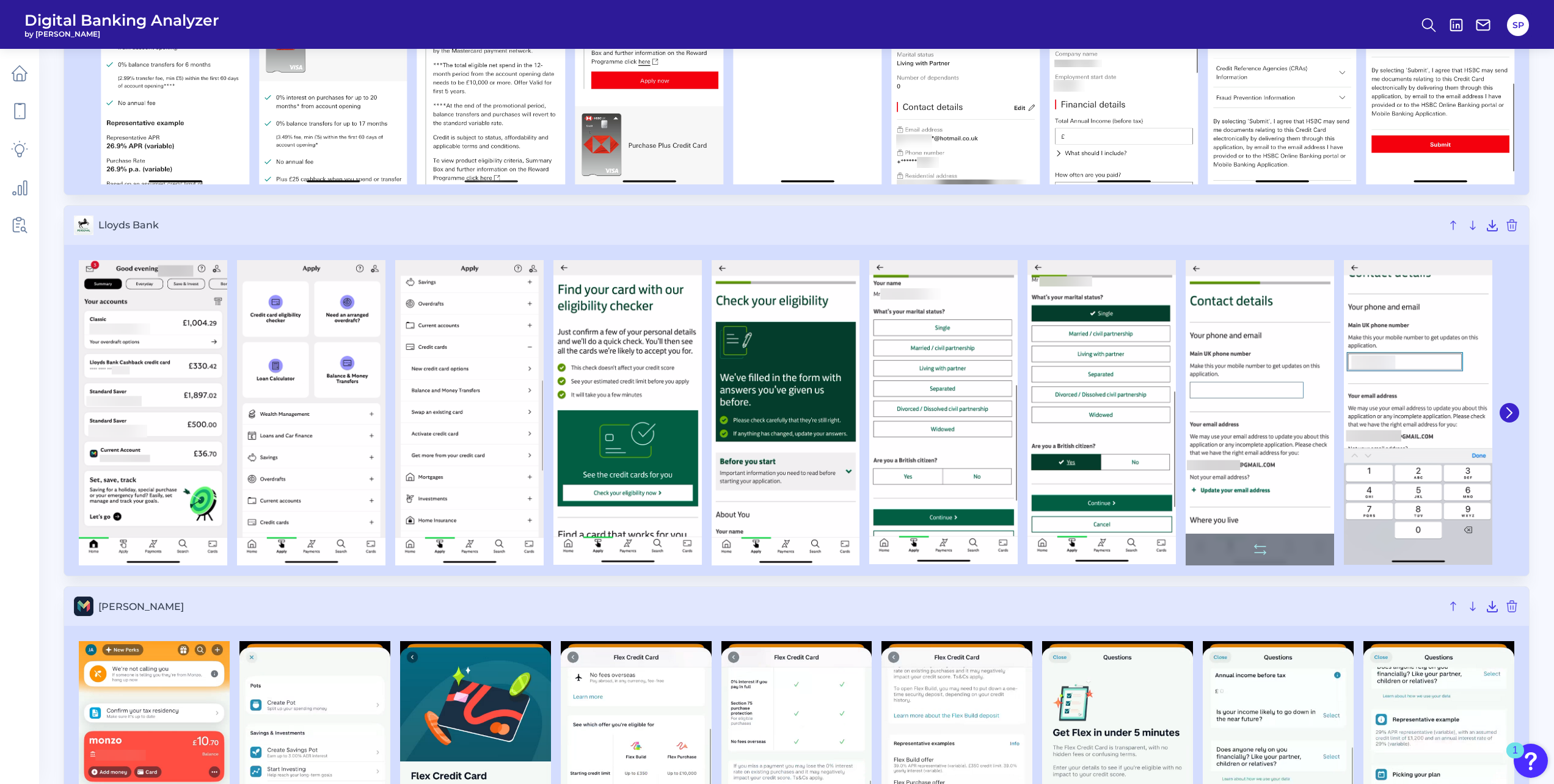
scroll to position [2260, 0]
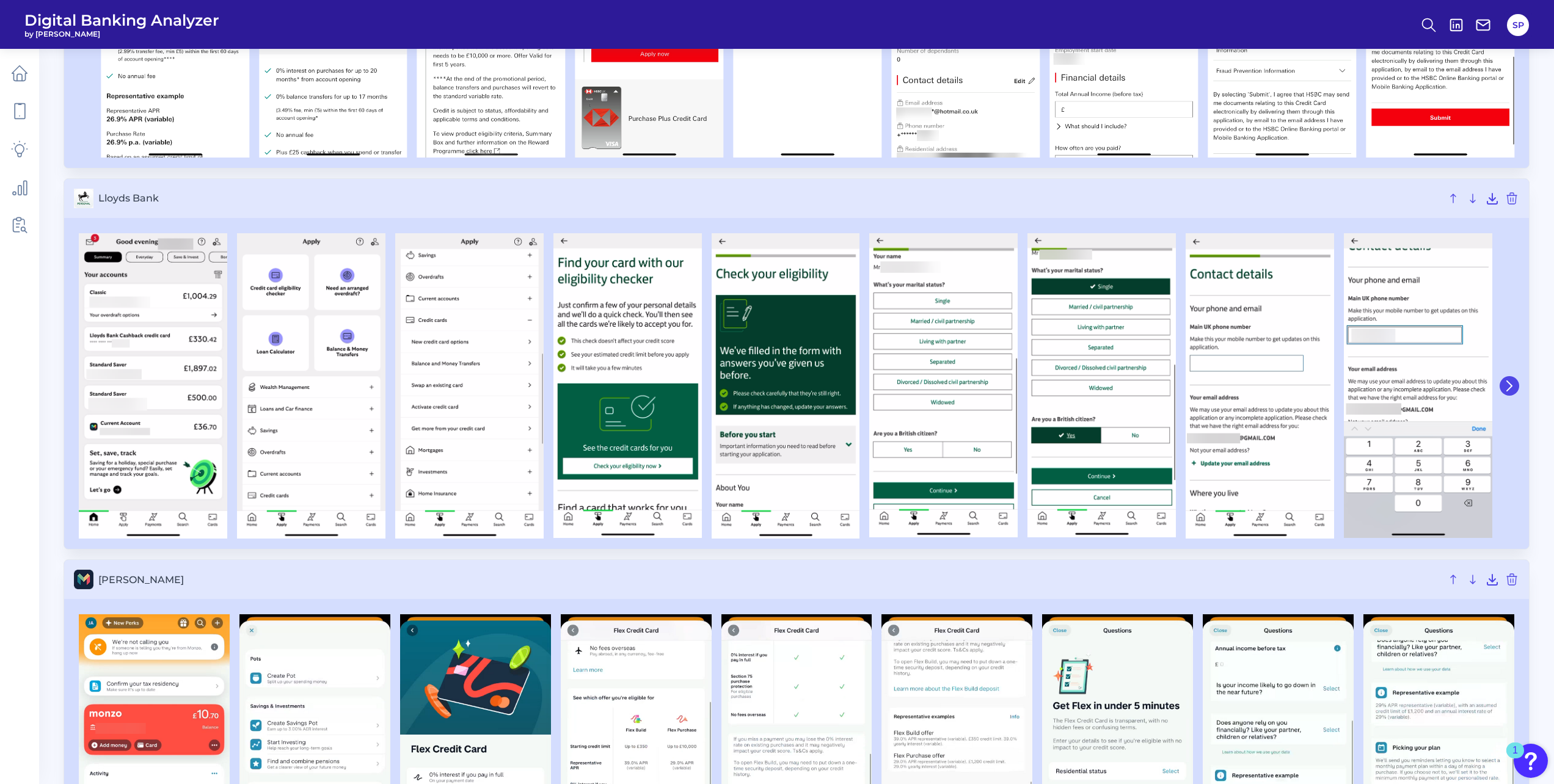
click at [1513, 392] on button at bounding box center [1509, 386] width 19 height 19
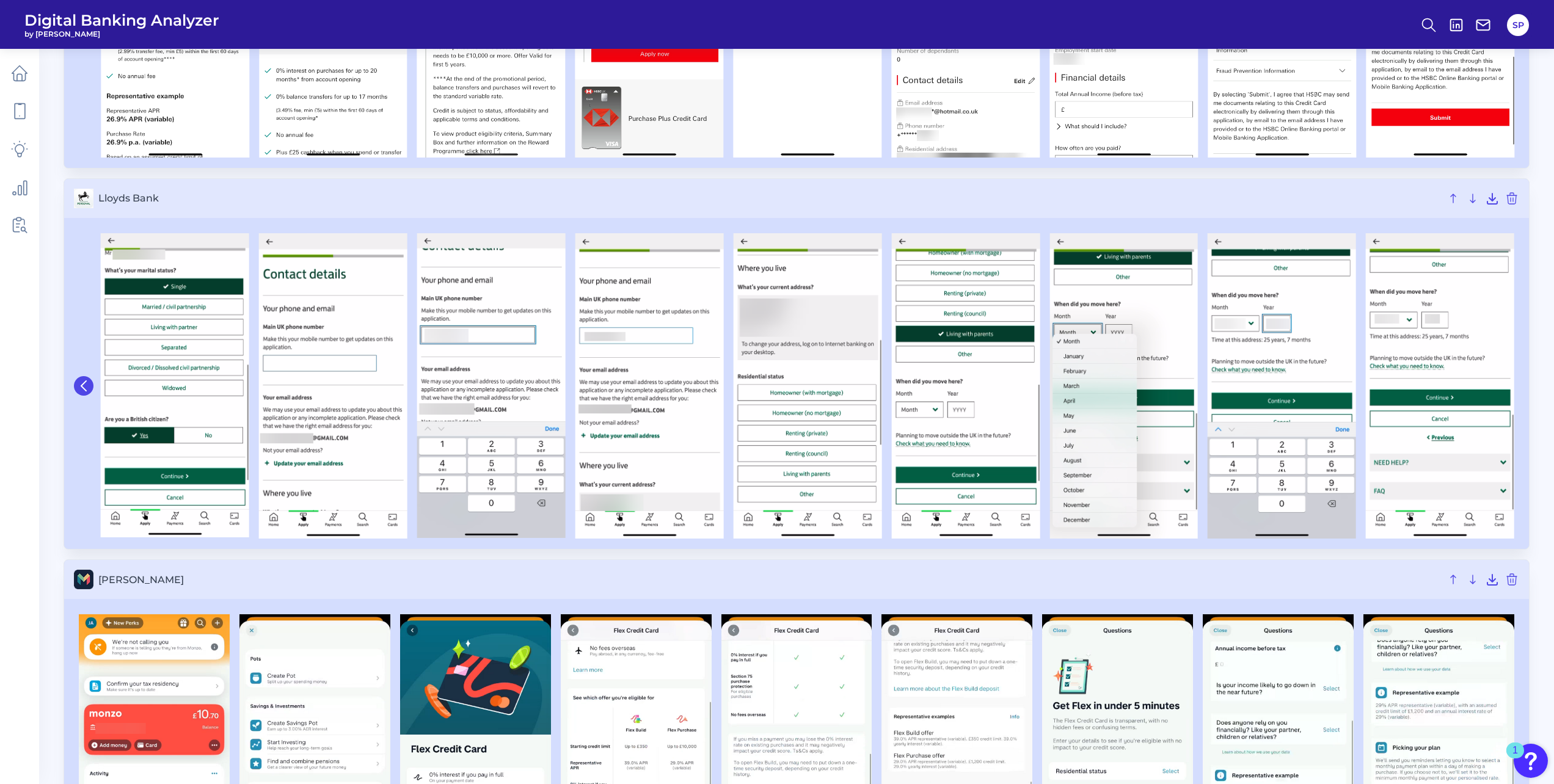
click at [79, 386] on icon at bounding box center [84, 386] width 11 height 11
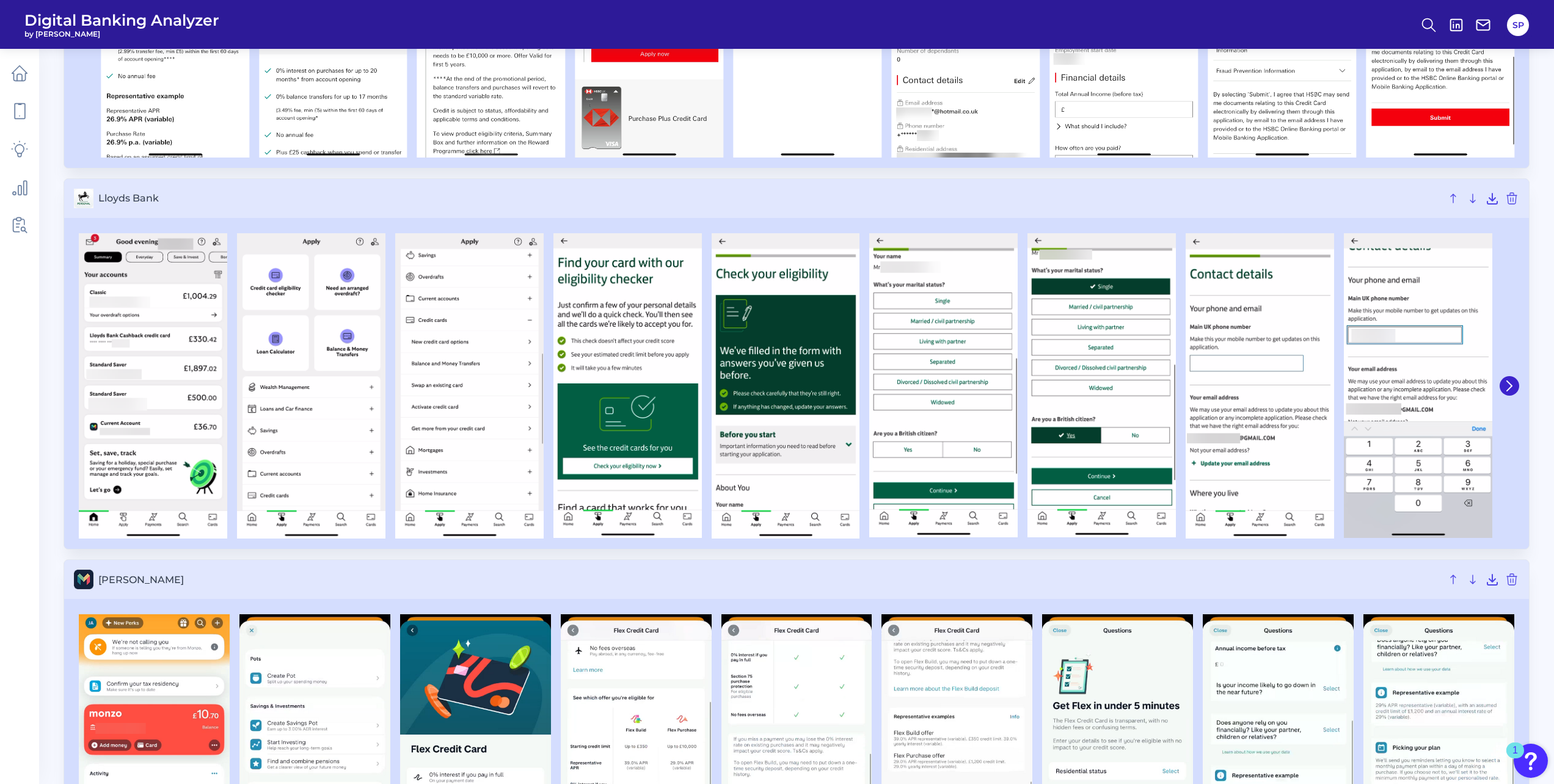
click at [348, 565] on h3 "[PERSON_NAME]" at bounding box center [797, 579] width 1465 height 39
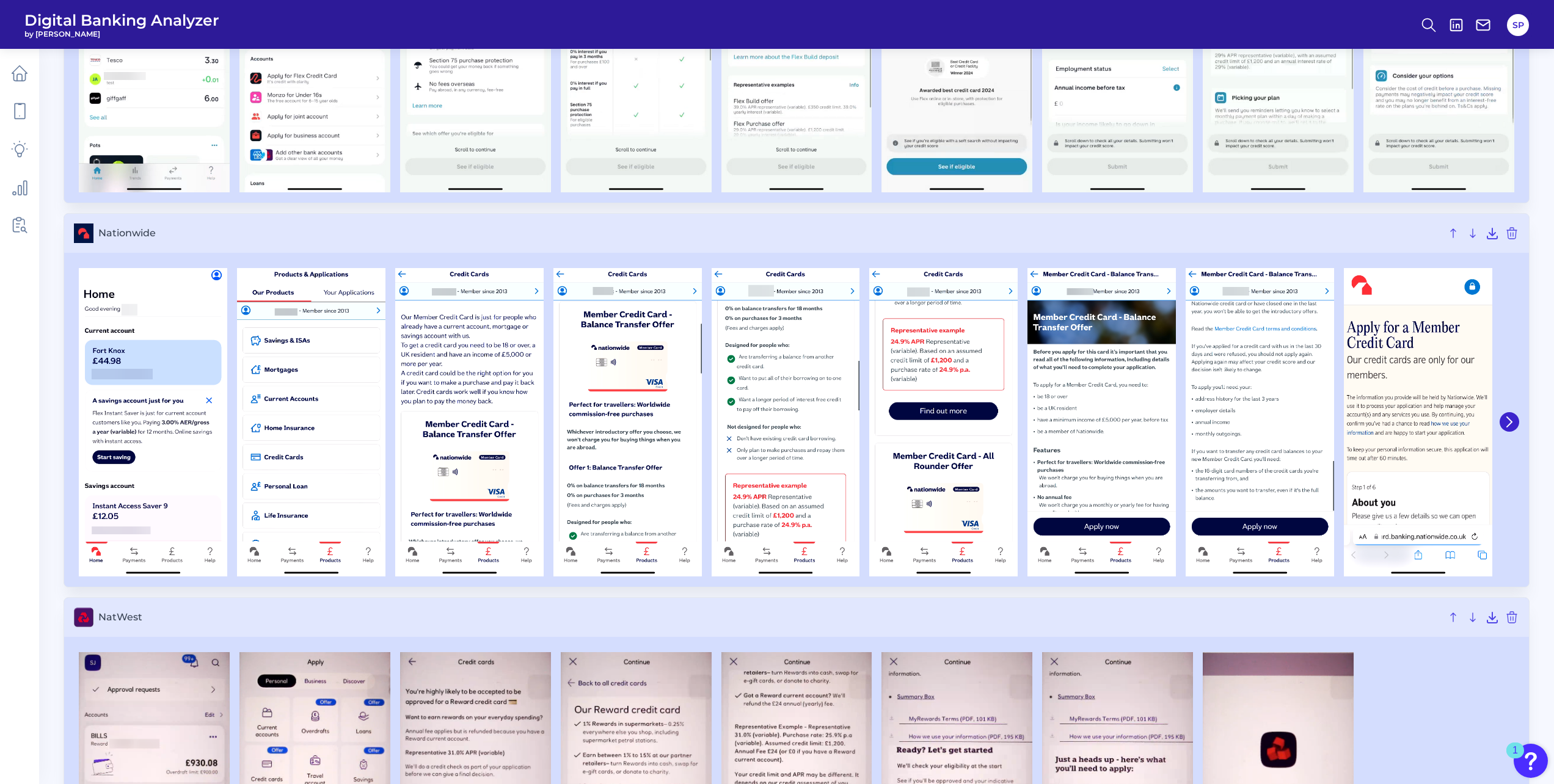
scroll to position [3053, 0]
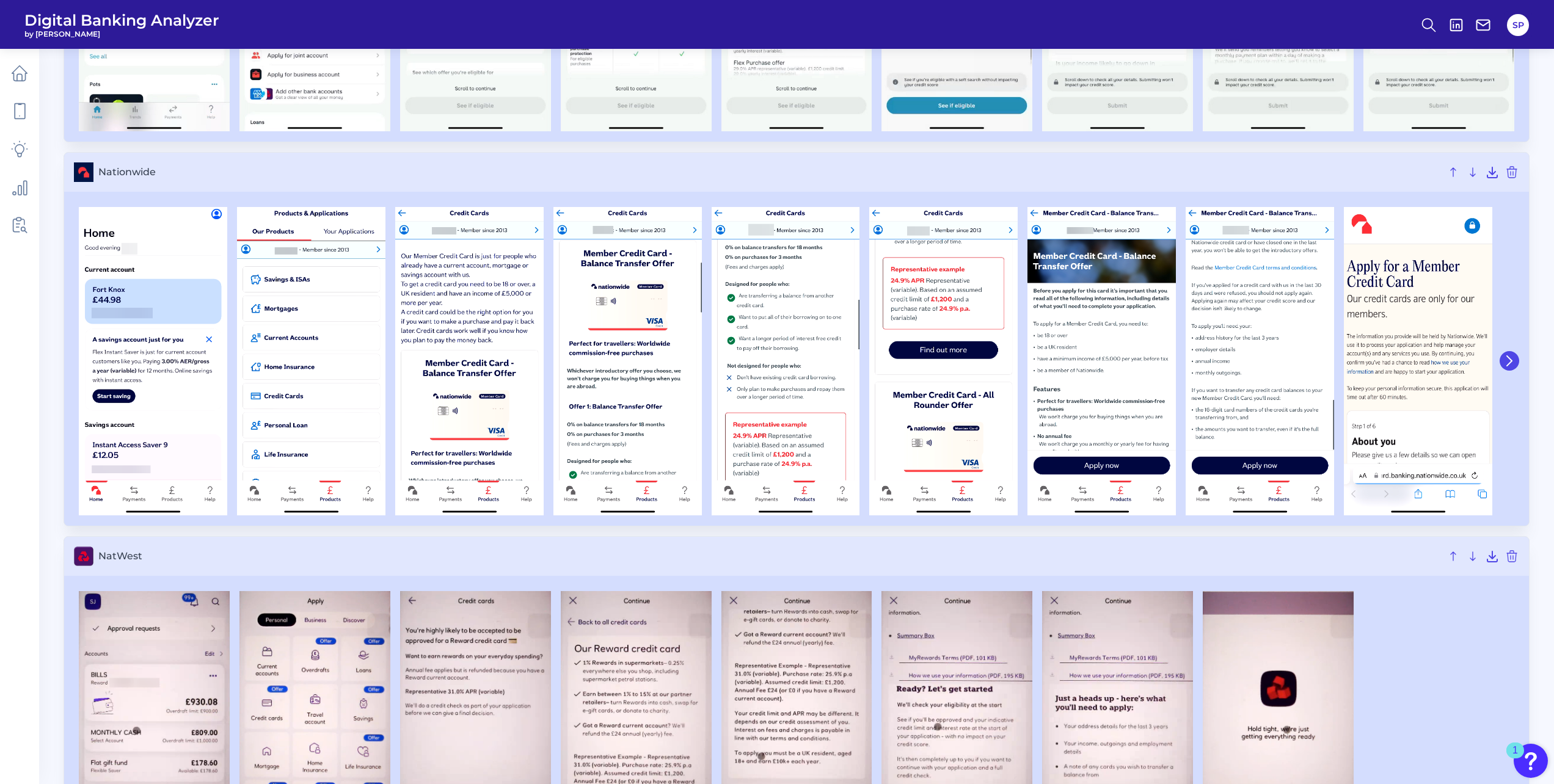
click at [1512, 361] on icon at bounding box center [1509, 361] width 5 height 10
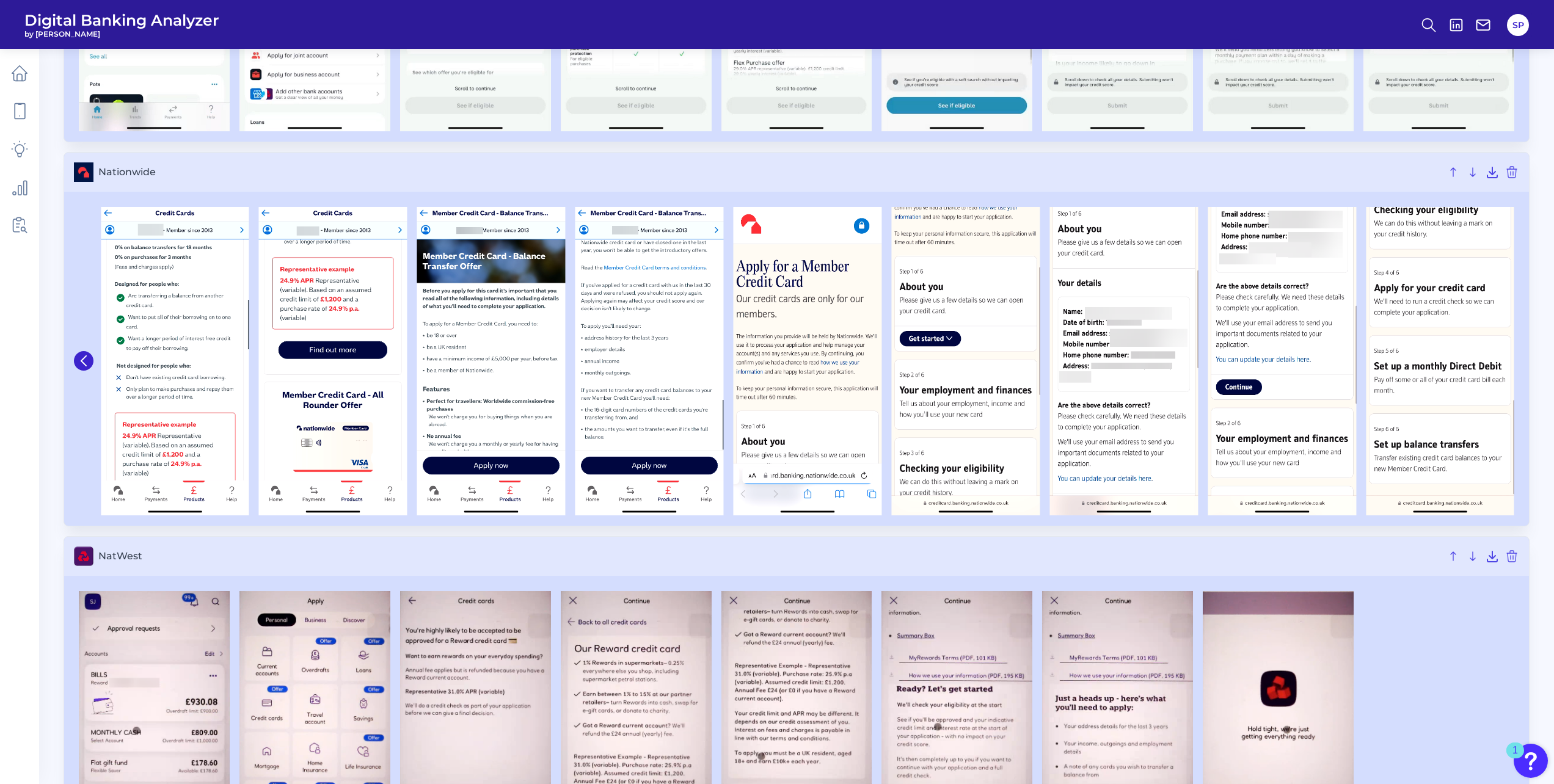
click at [1512, 361] on img at bounding box center [1439, 361] width 149 height 308
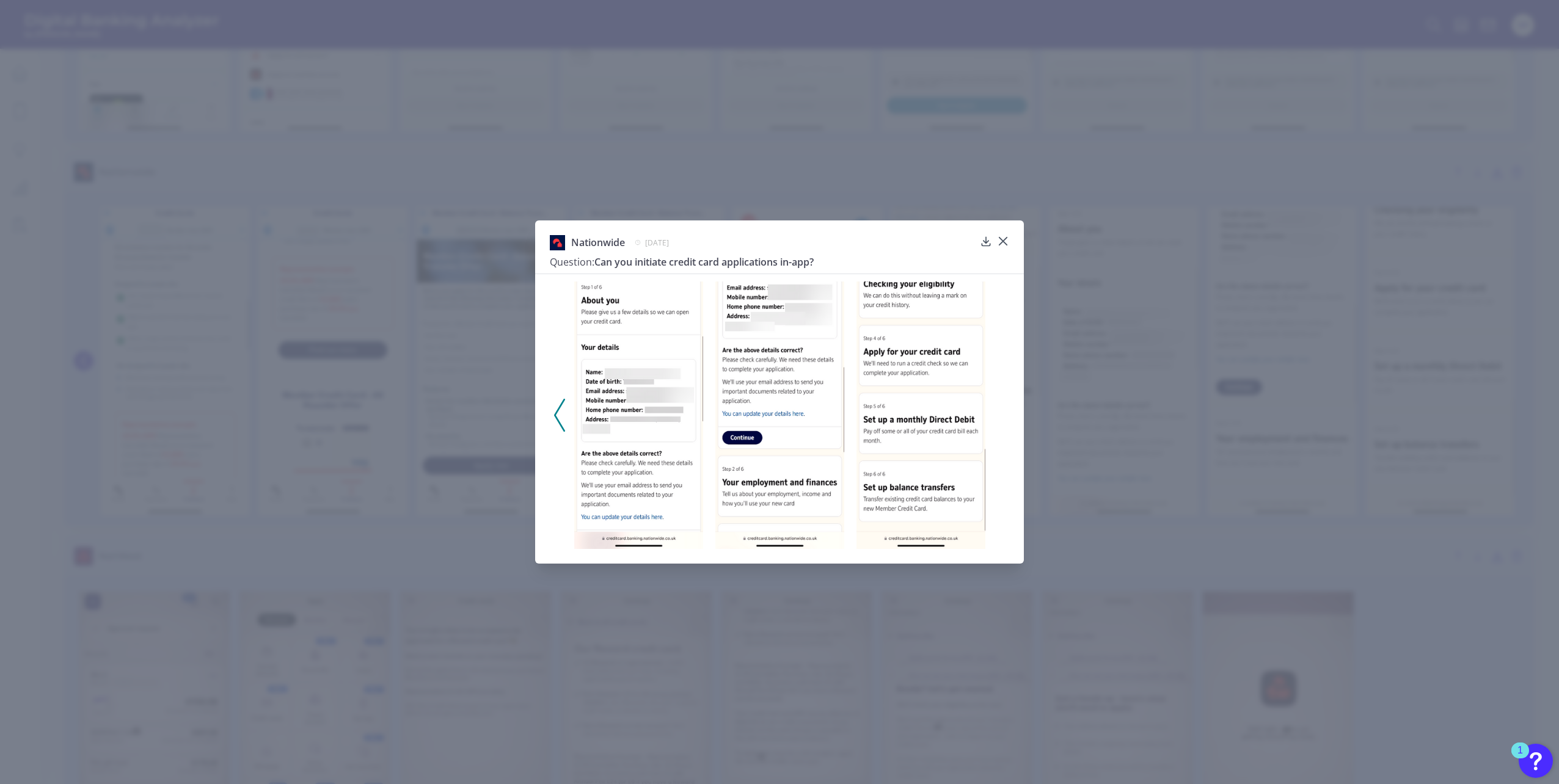
click at [1296, 327] on div "Nationwide [DATE] Question: Can you initiate credit card applications in-app?" at bounding box center [779, 392] width 1559 height 784
click at [1007, 237] on icon at bounding box center [1003, 241] width 13 height 13
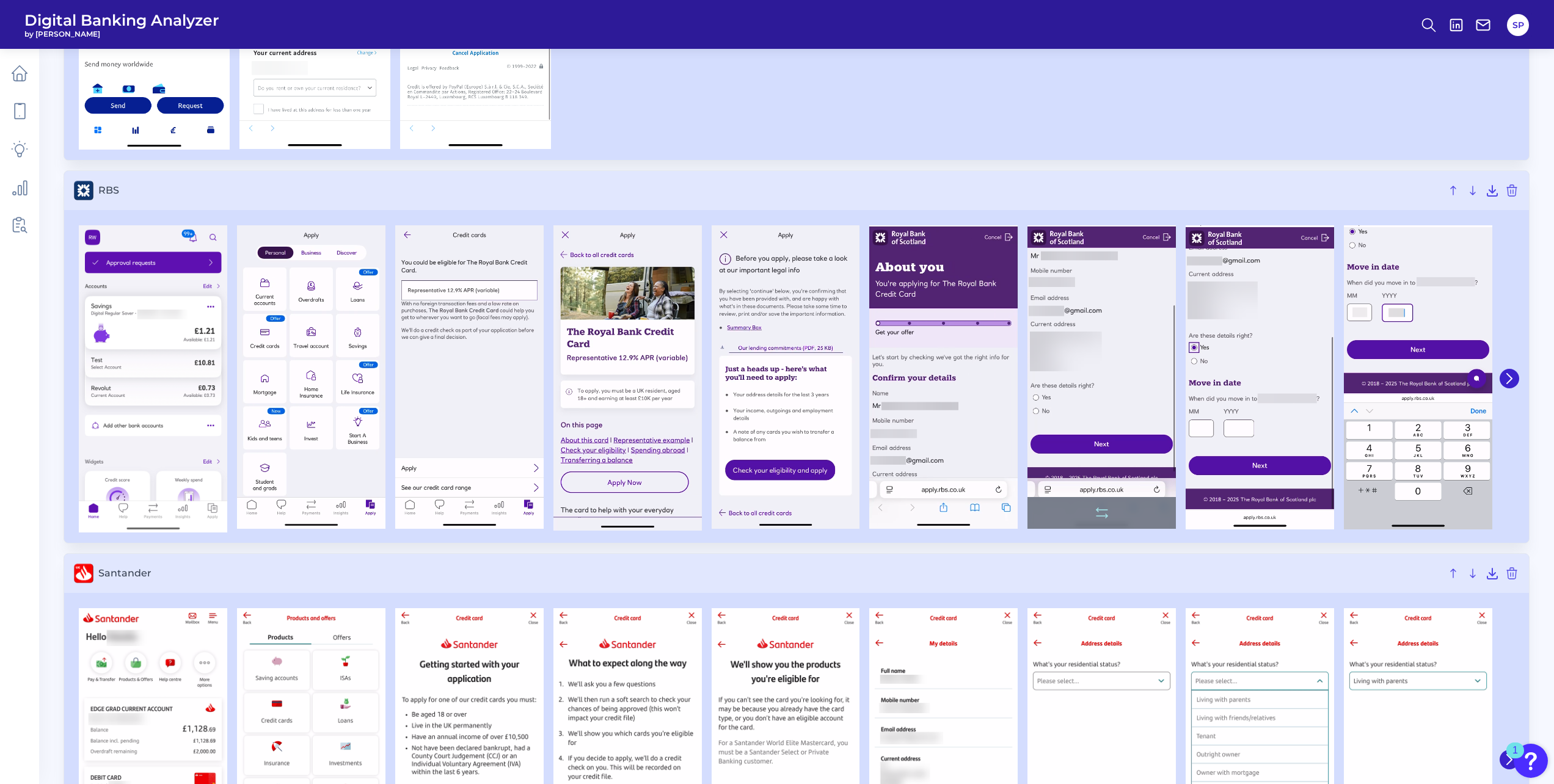
scroll to position [4153, 0]
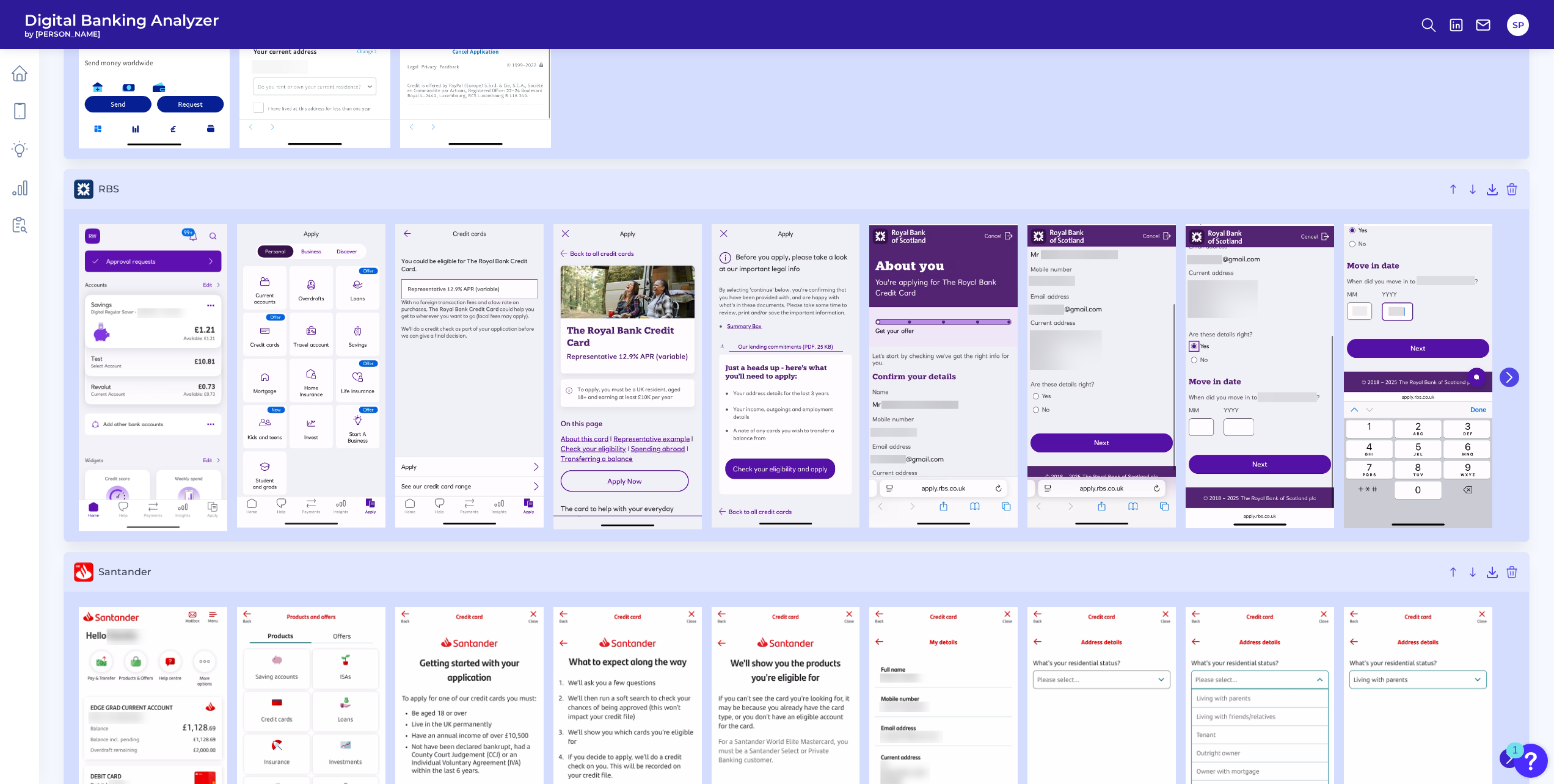
click at [1508, 378] on icon at bounding box center [1509, 377] width 11 height 11
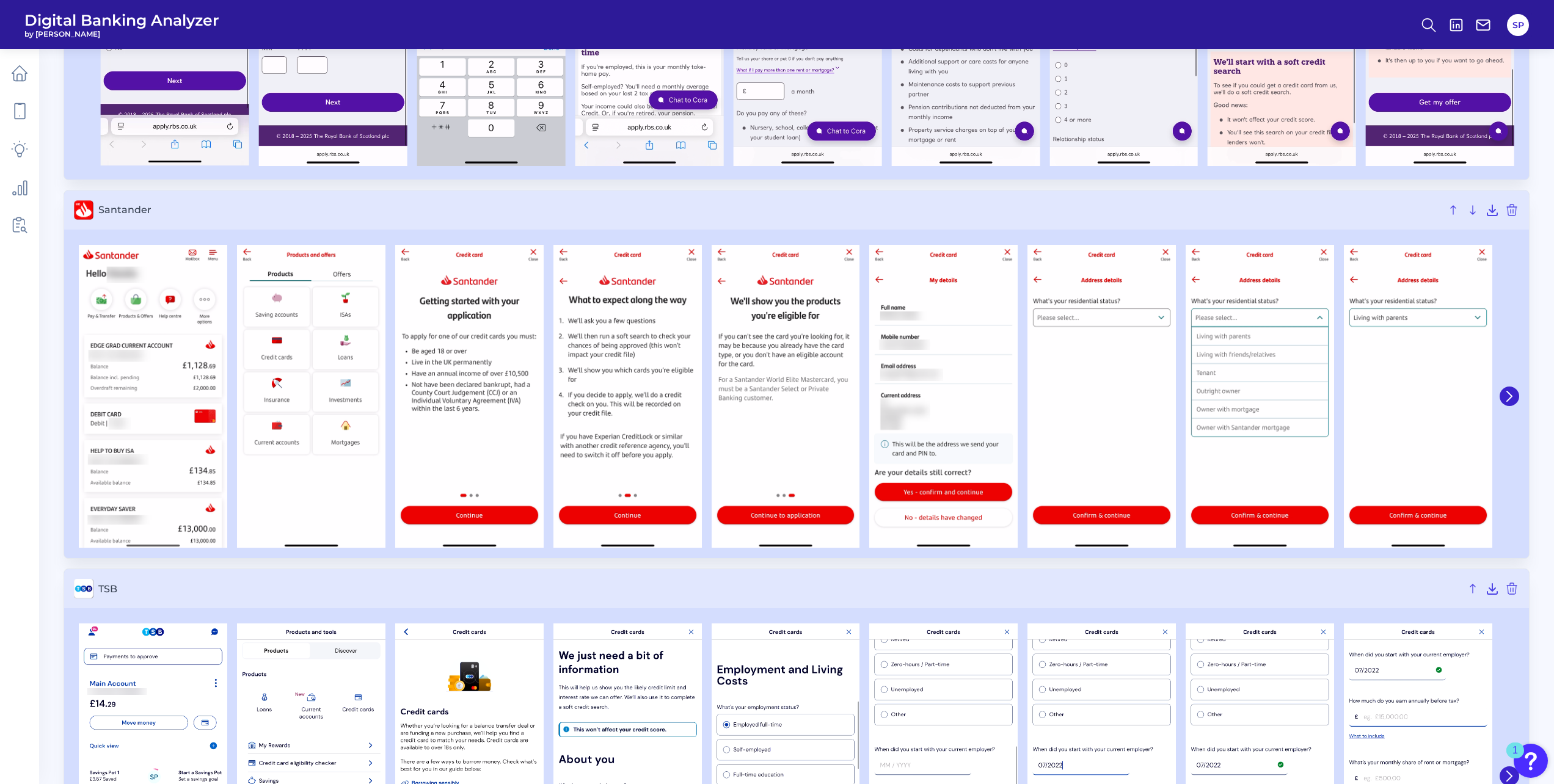
scroll to position [4519, 0]
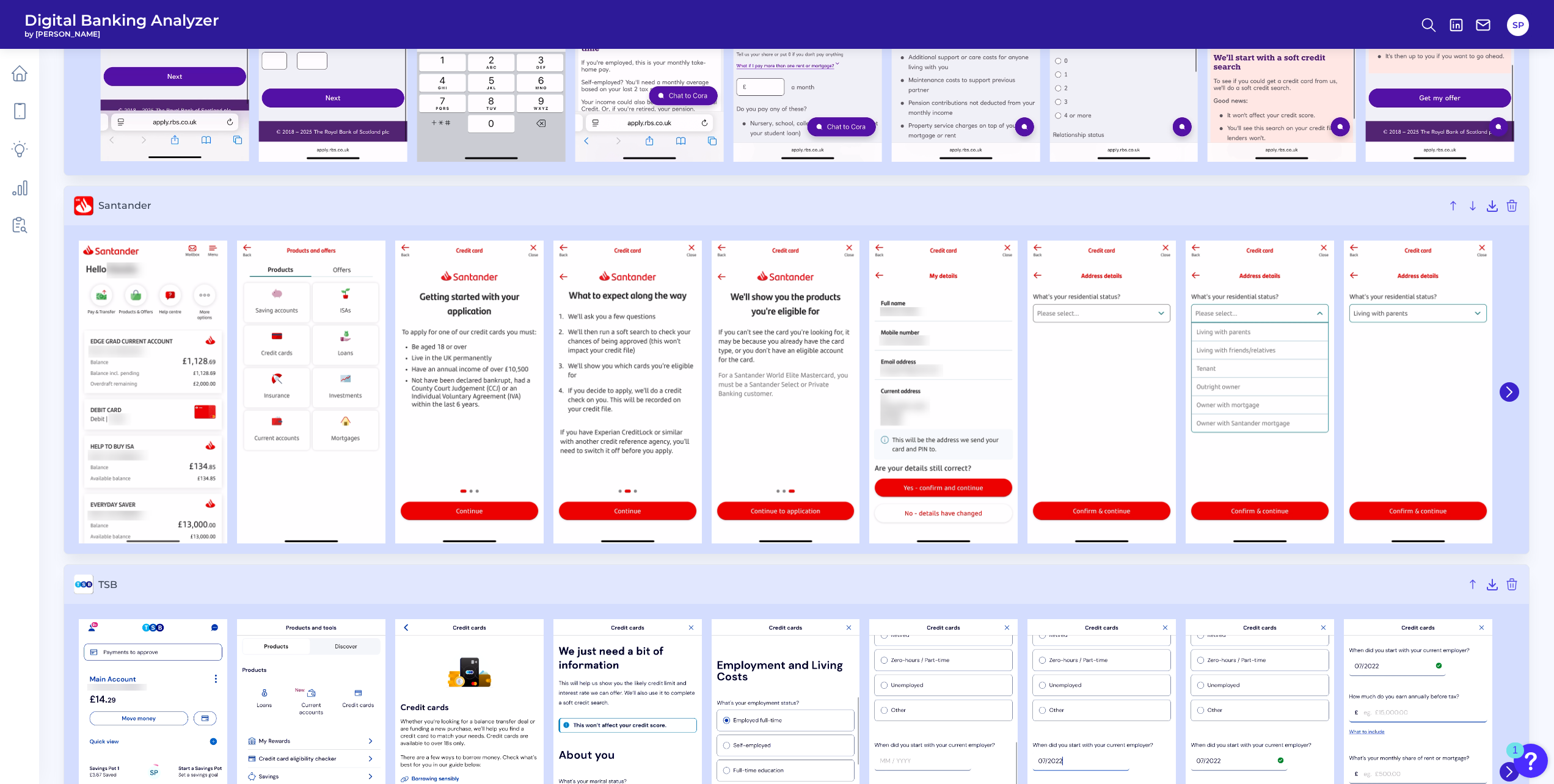
click at [1519, 392] on div at bounding box center [797, 392] width 1465 height 324
click at [1510, 382] on button at bounding box center [1509, 392] width 19 height 19
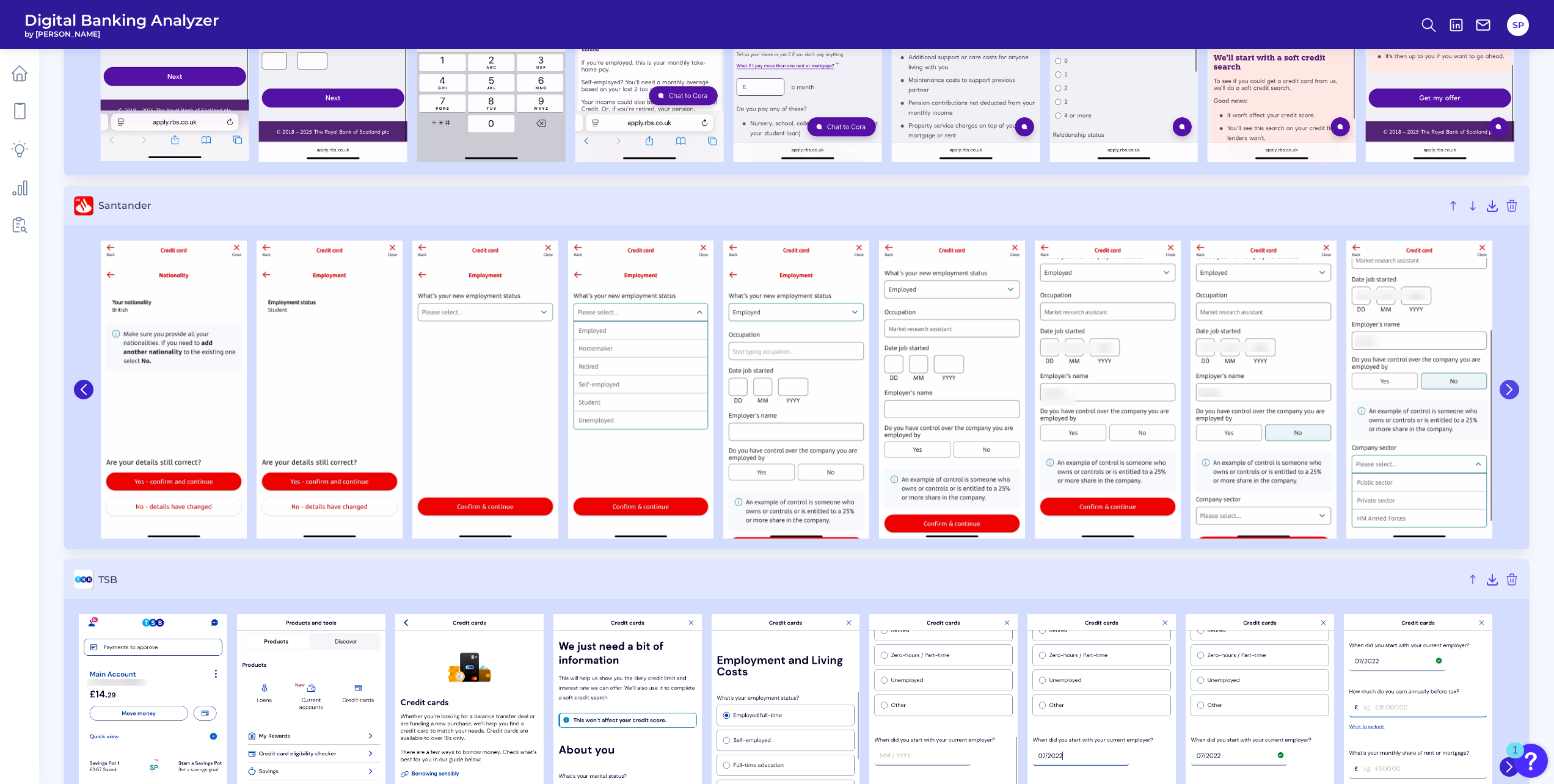
click at [1512, 386] on icon at bounding box center [1509, 389] width 11 height 11
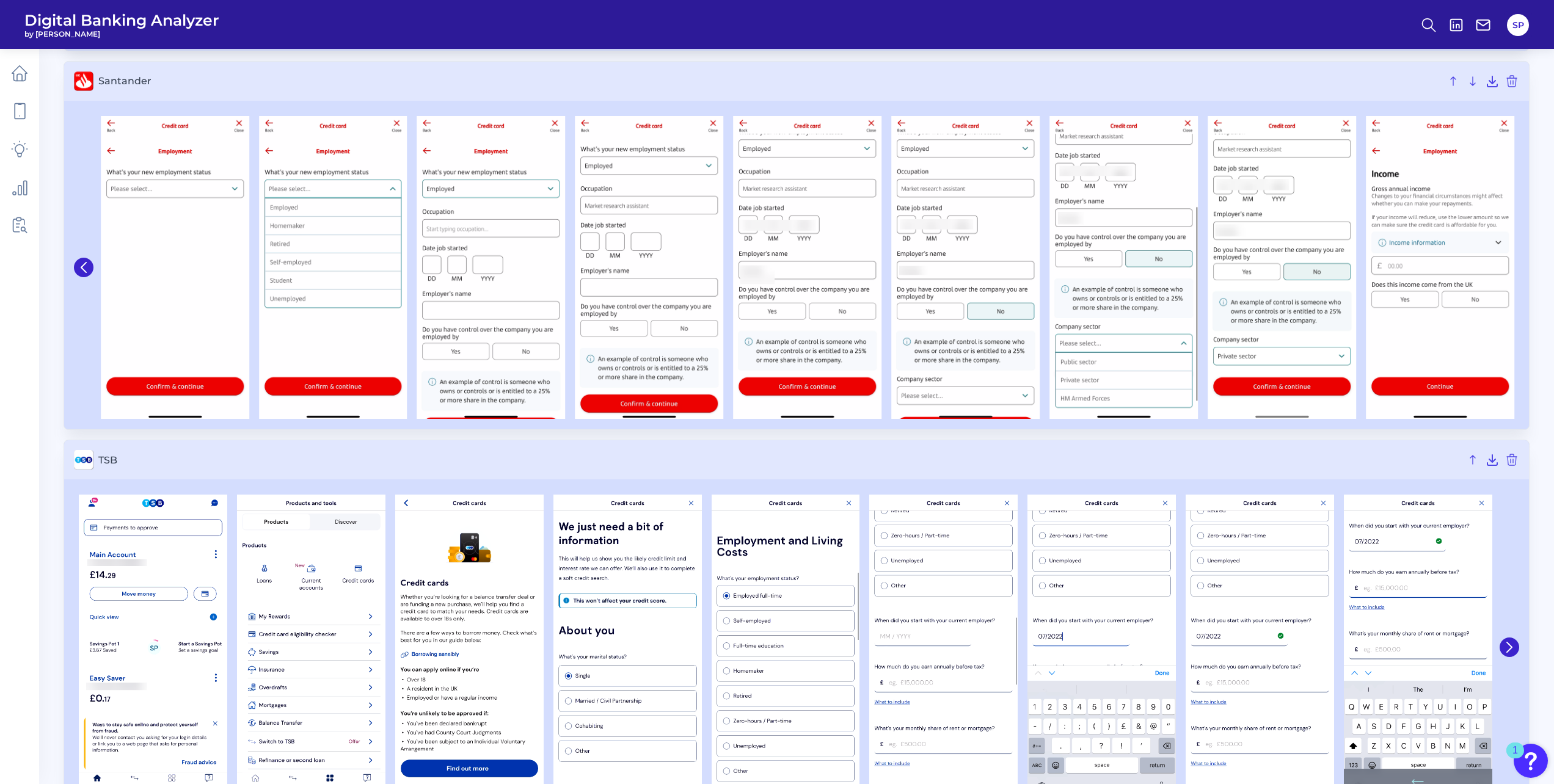
scroll to position [4690, 0]
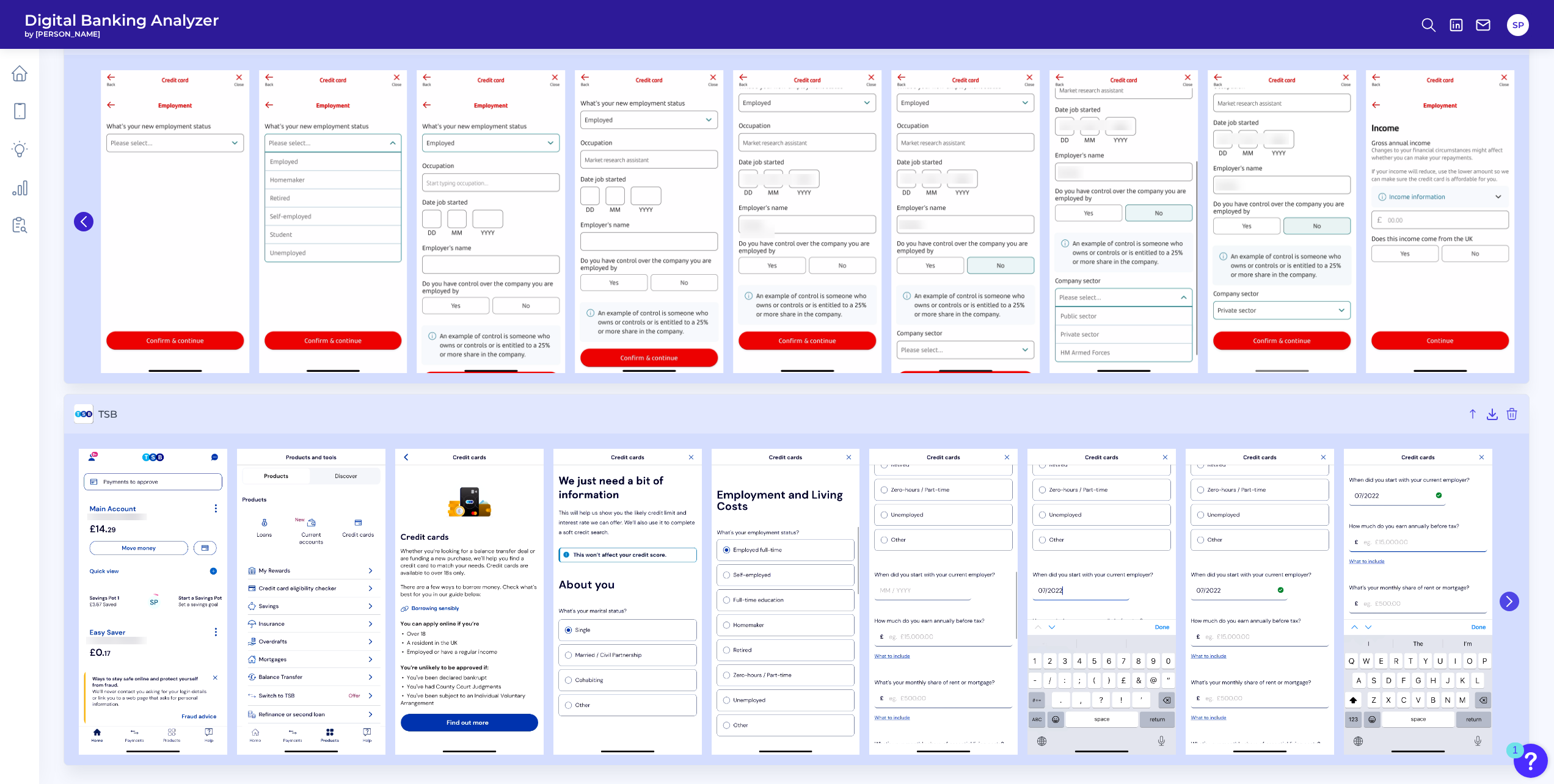
click at [1507, 607] on icon at bounding box center [1509, 601] width 5 height 10
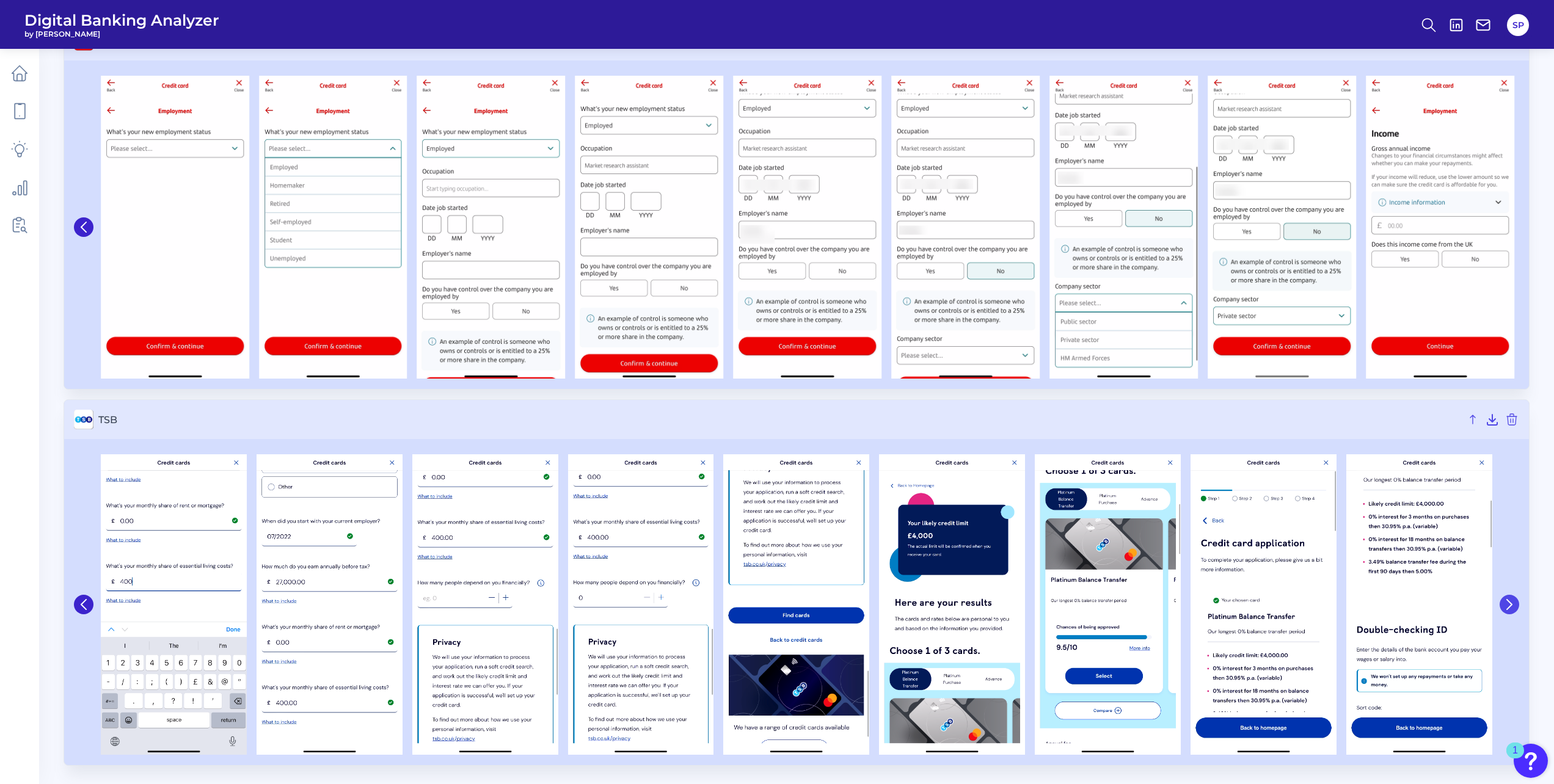
scroll to position [4684, 0]
click at [1507, 607] on icon at bounding box center [1509, 604] width 11 height 11
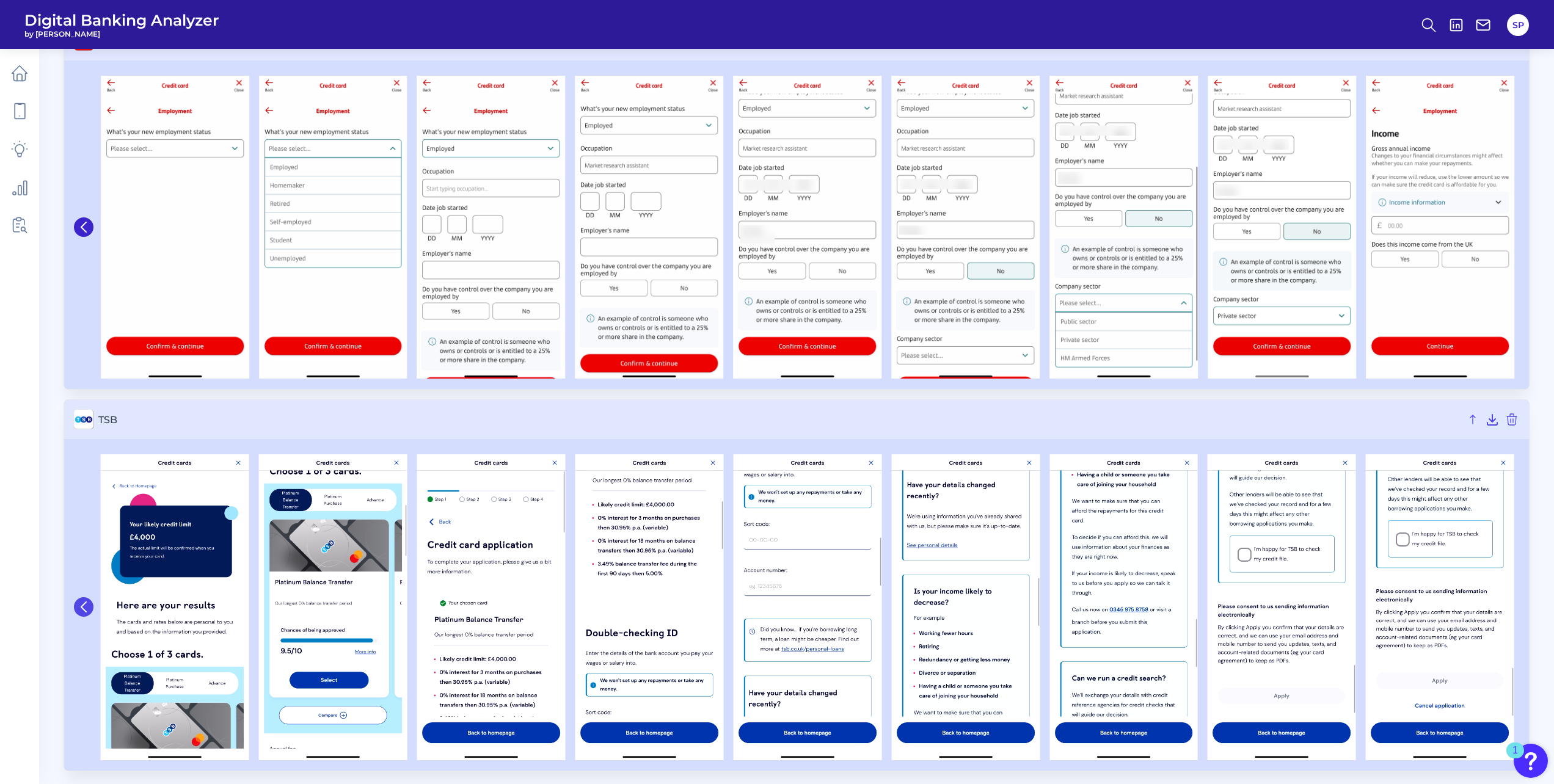
click at [81, 608] on icon at bounding box center [84, 607] width 11 height 11
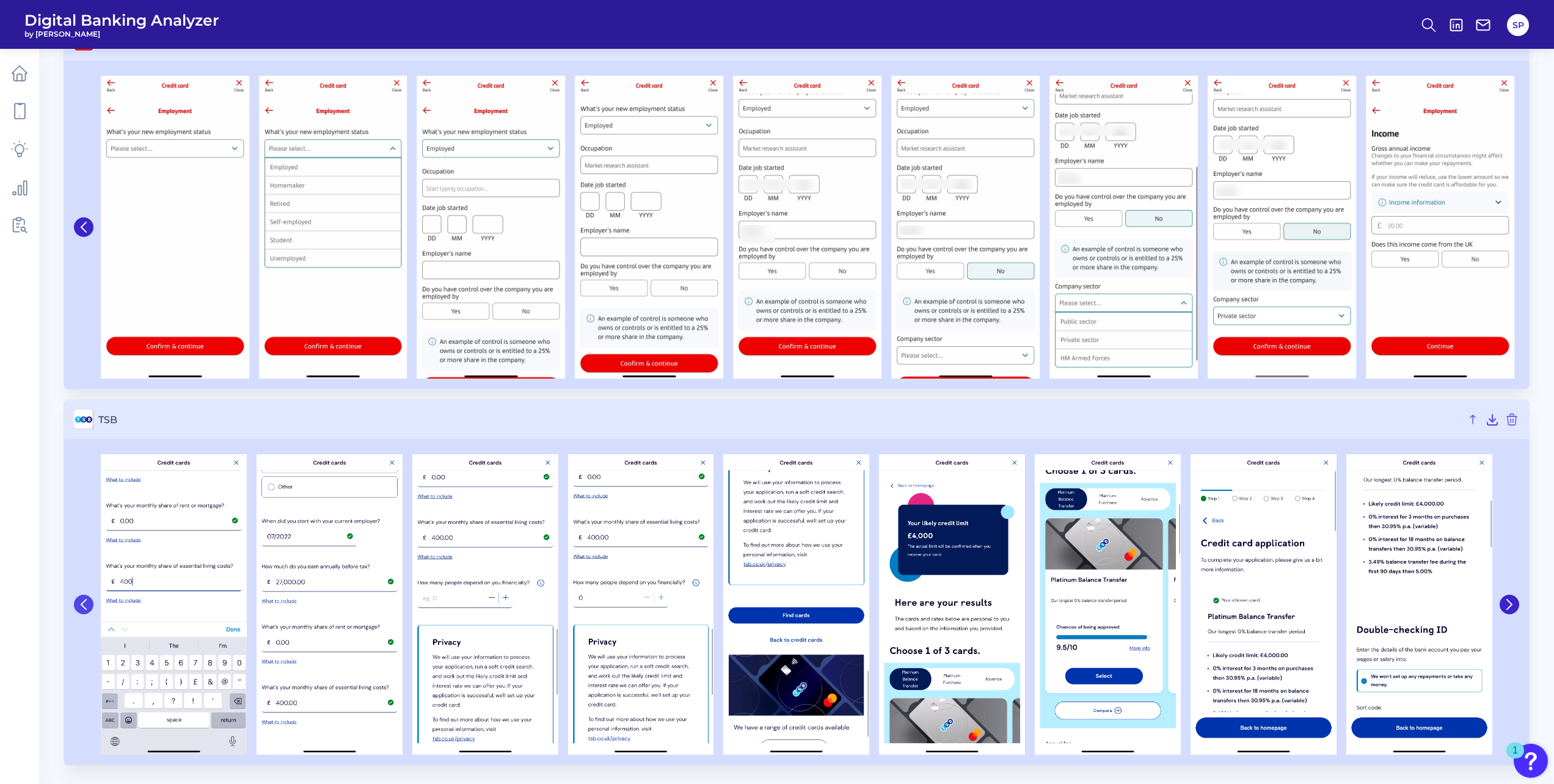
click at [82, 608] on icon at bounding box center [84, 604] width 11 height 11
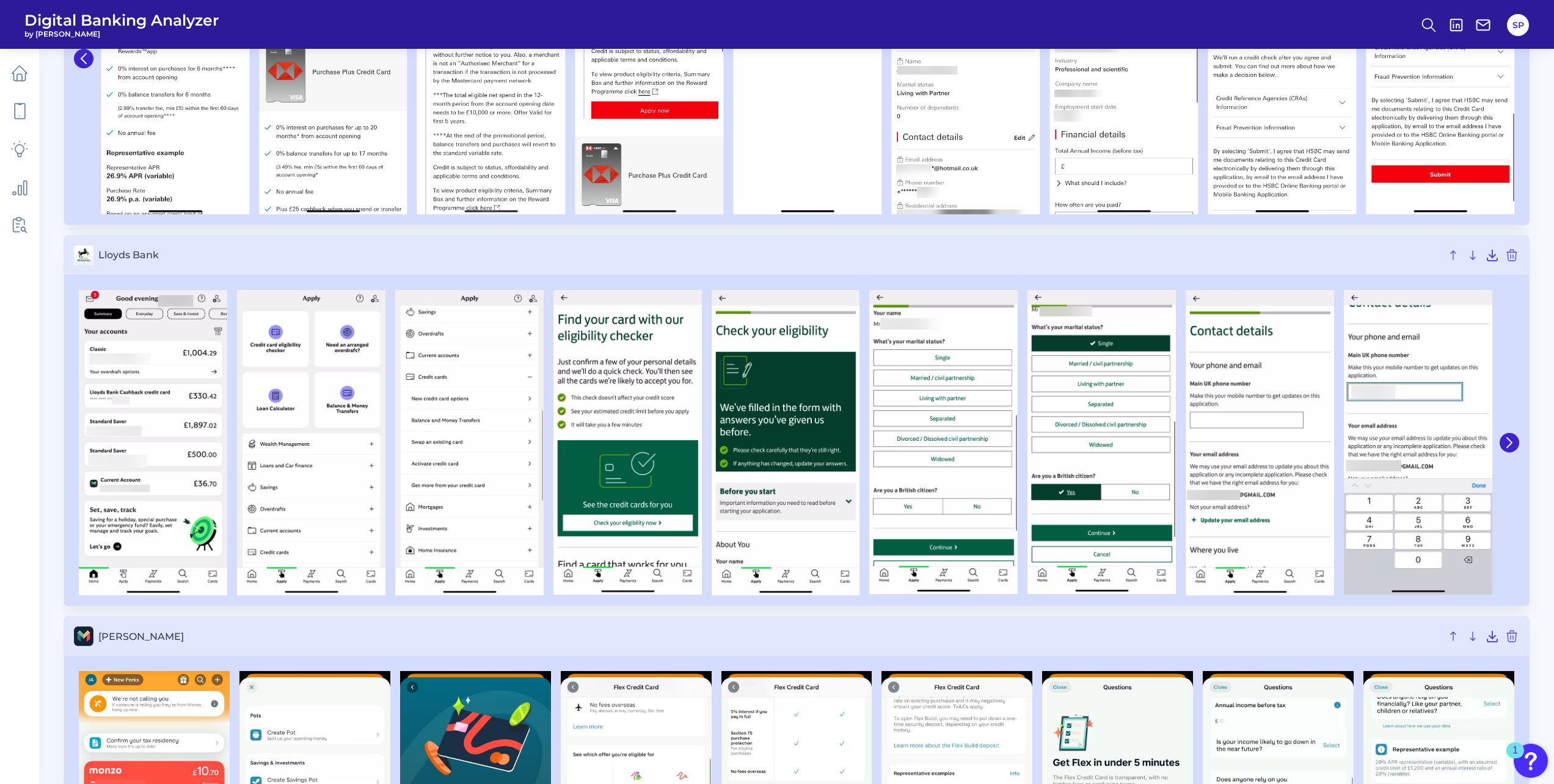
scroll to position [2181, 0]
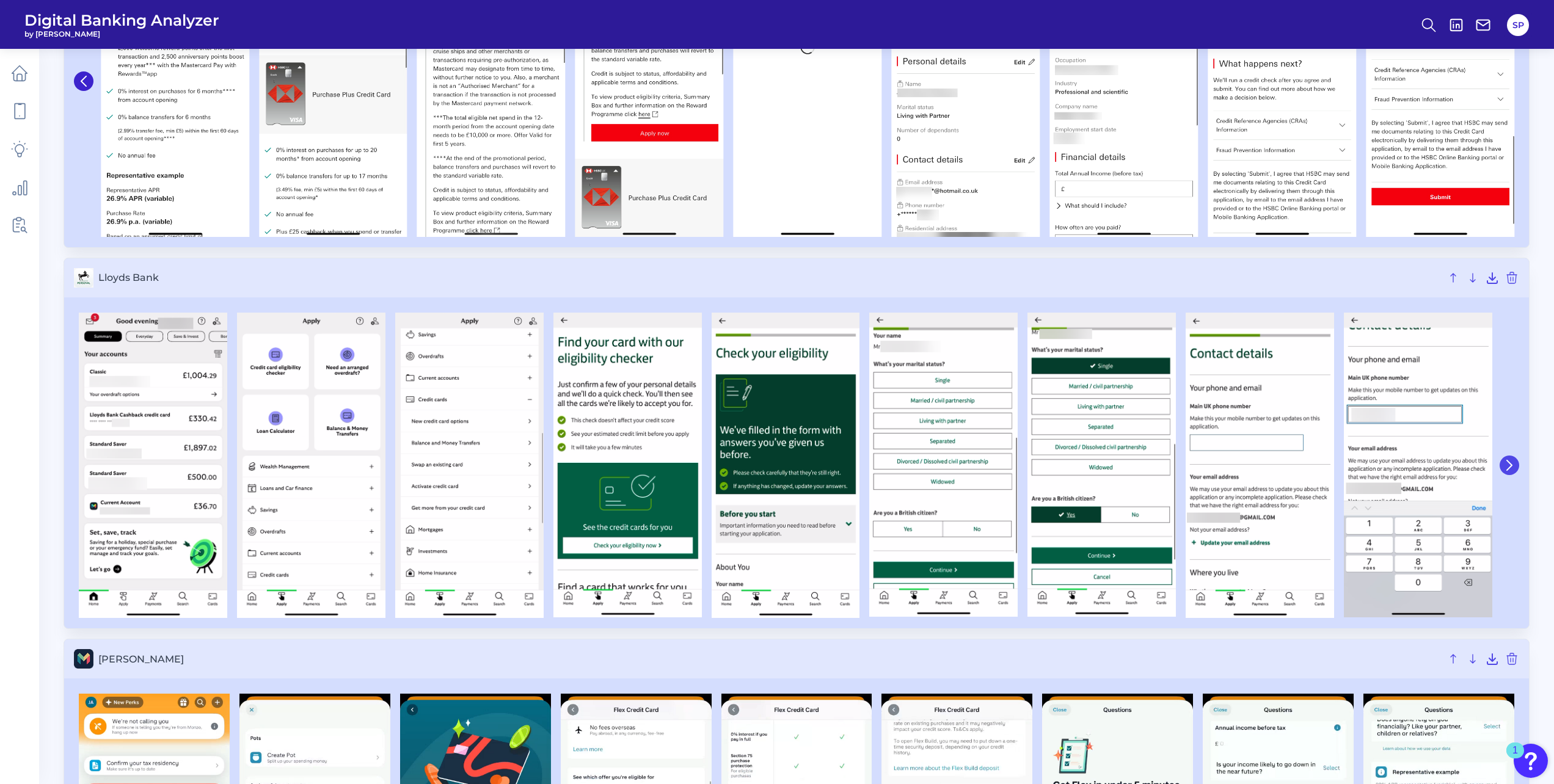
click at [1516, 467] on button at bounding box center [1509, 466] width 19 height 19
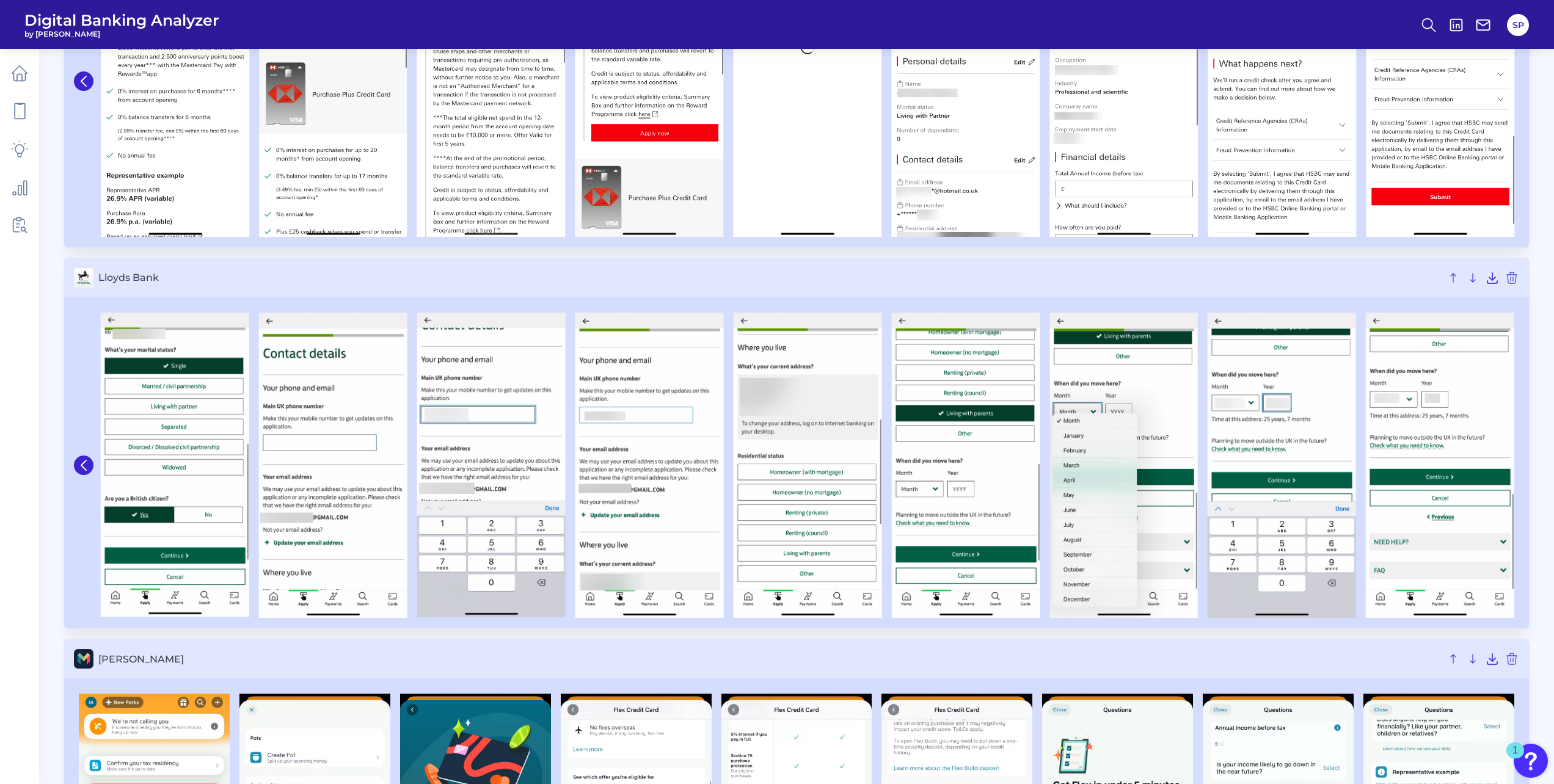
click at [1529, 465] on section "Lloyds Bank" at bounding box center [797, 443] width 1466 height 372
click at [1521, 480] on div at bounding box center [797, 465] width 1465 height 326
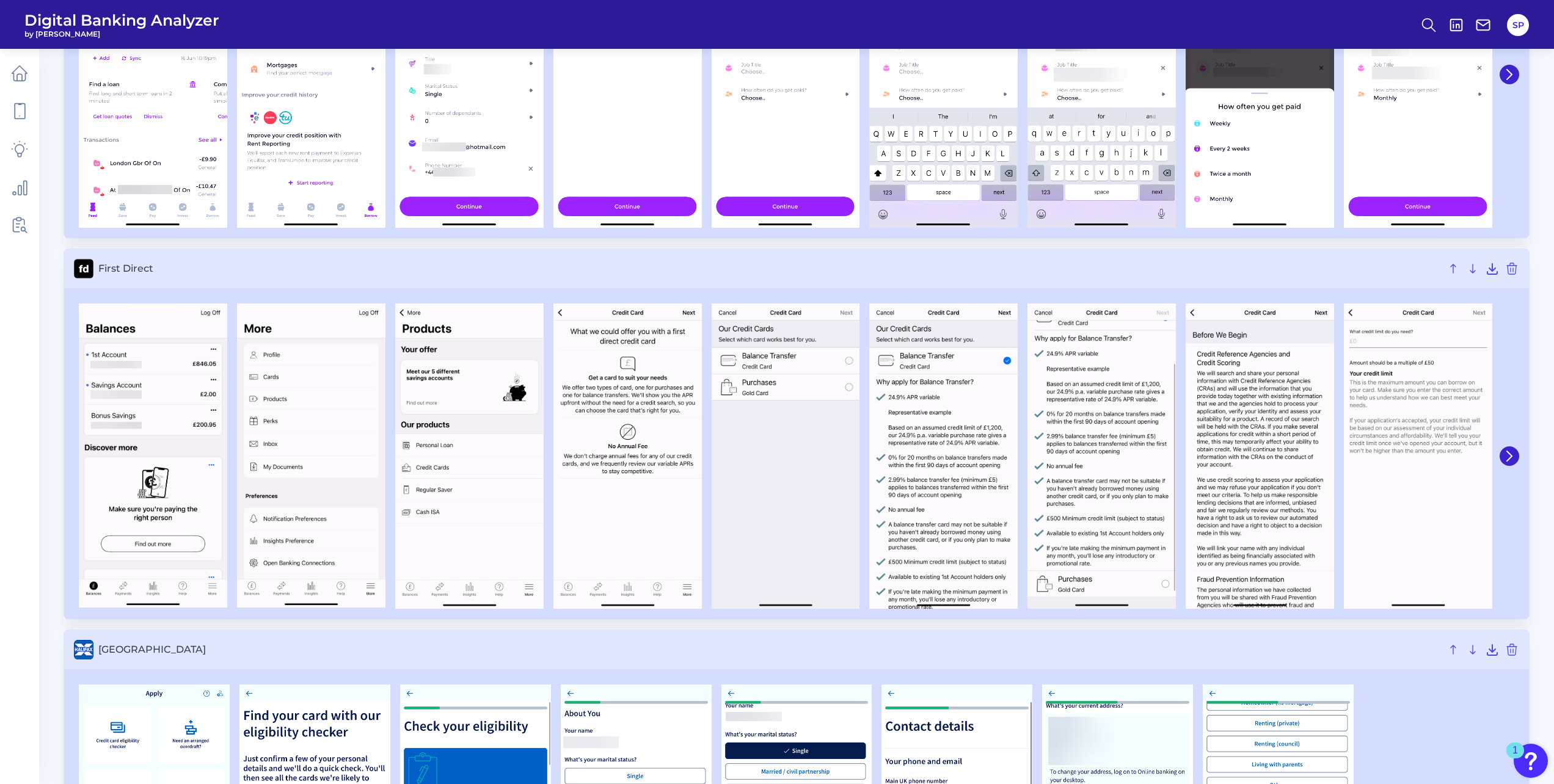
scroll to position [959, 0]
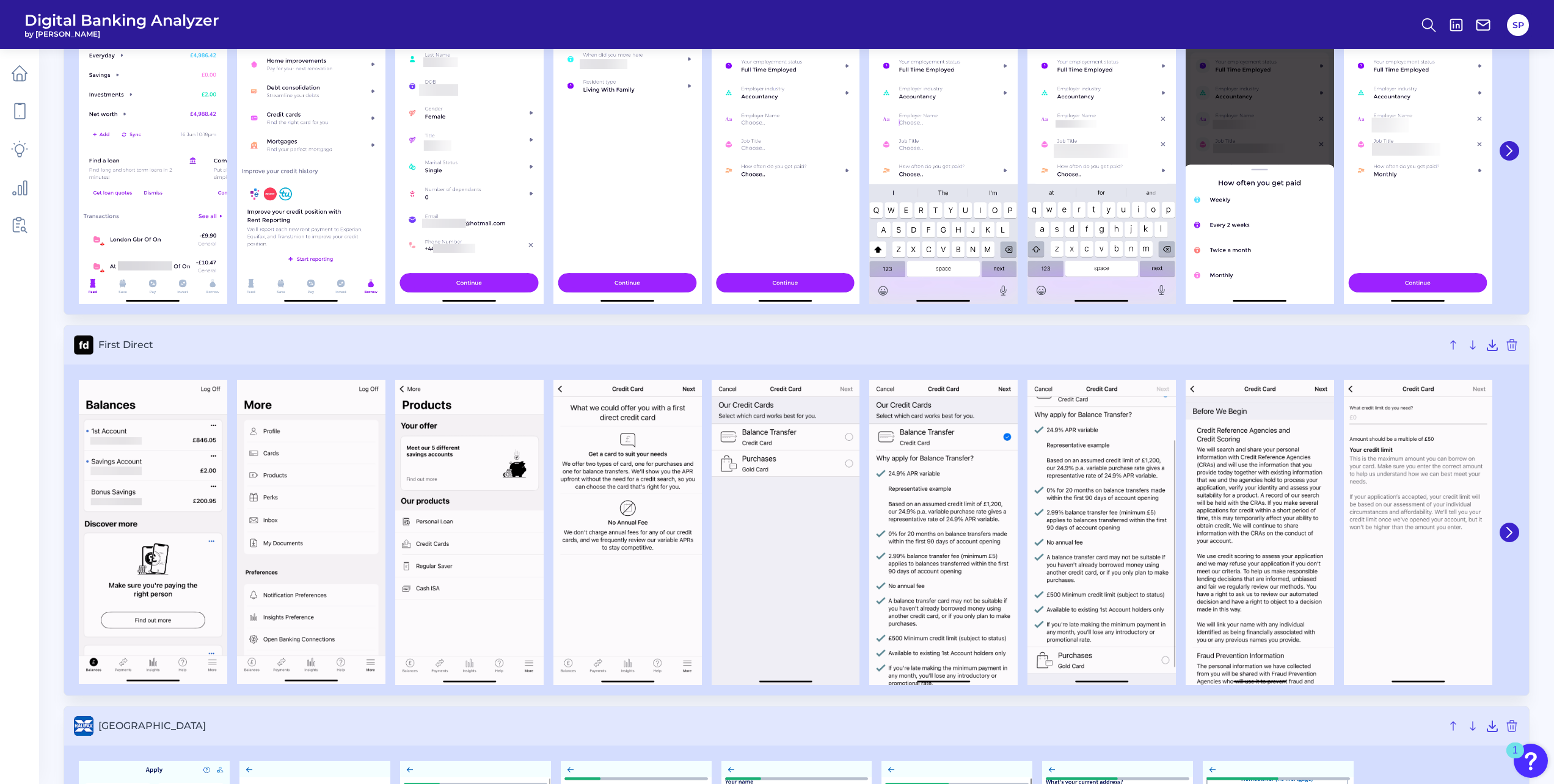
click at [1516, 531] on button at bounding box center [1509, 532] width 19 height 19
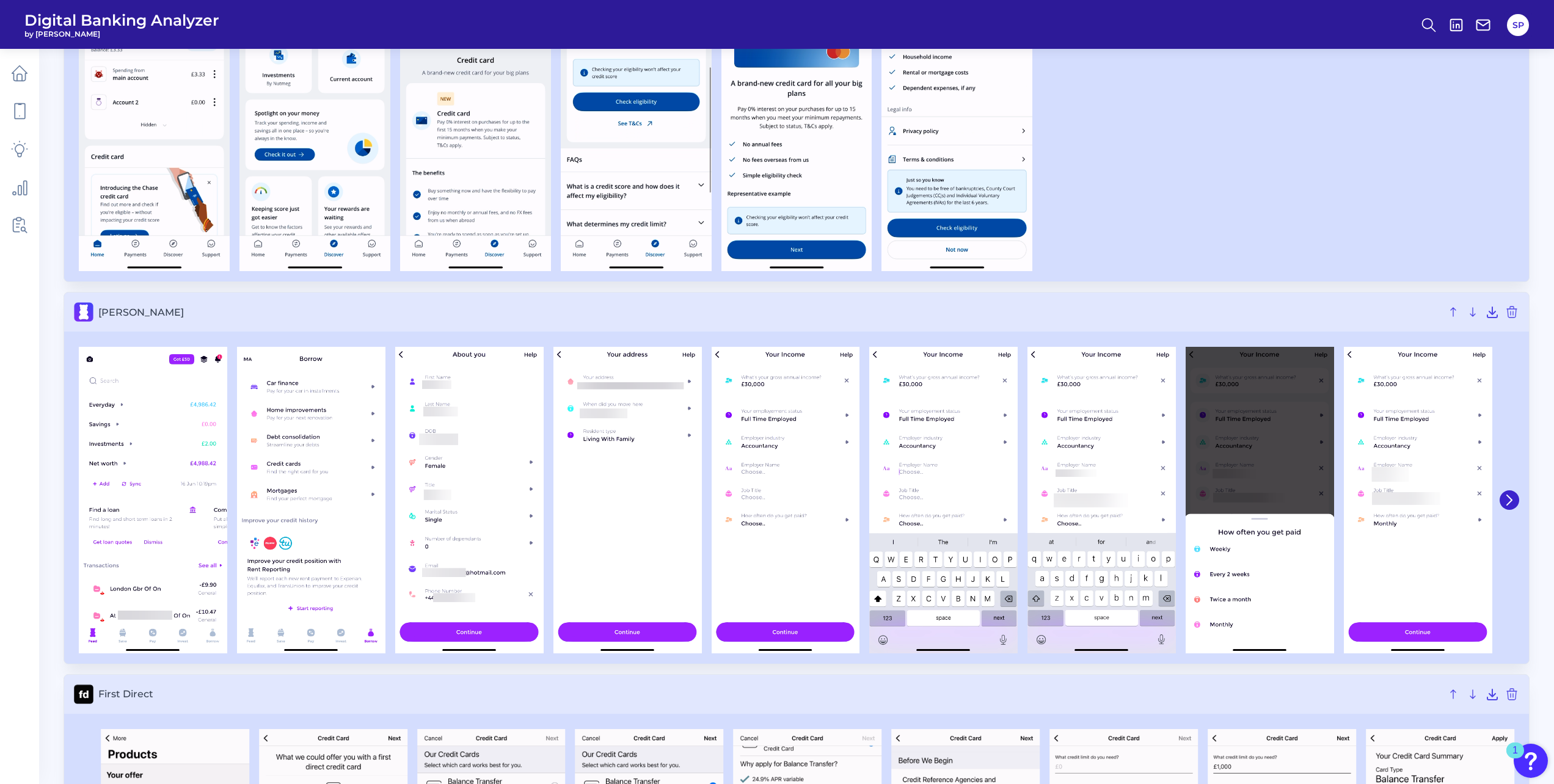
scroll to position [593, 0]
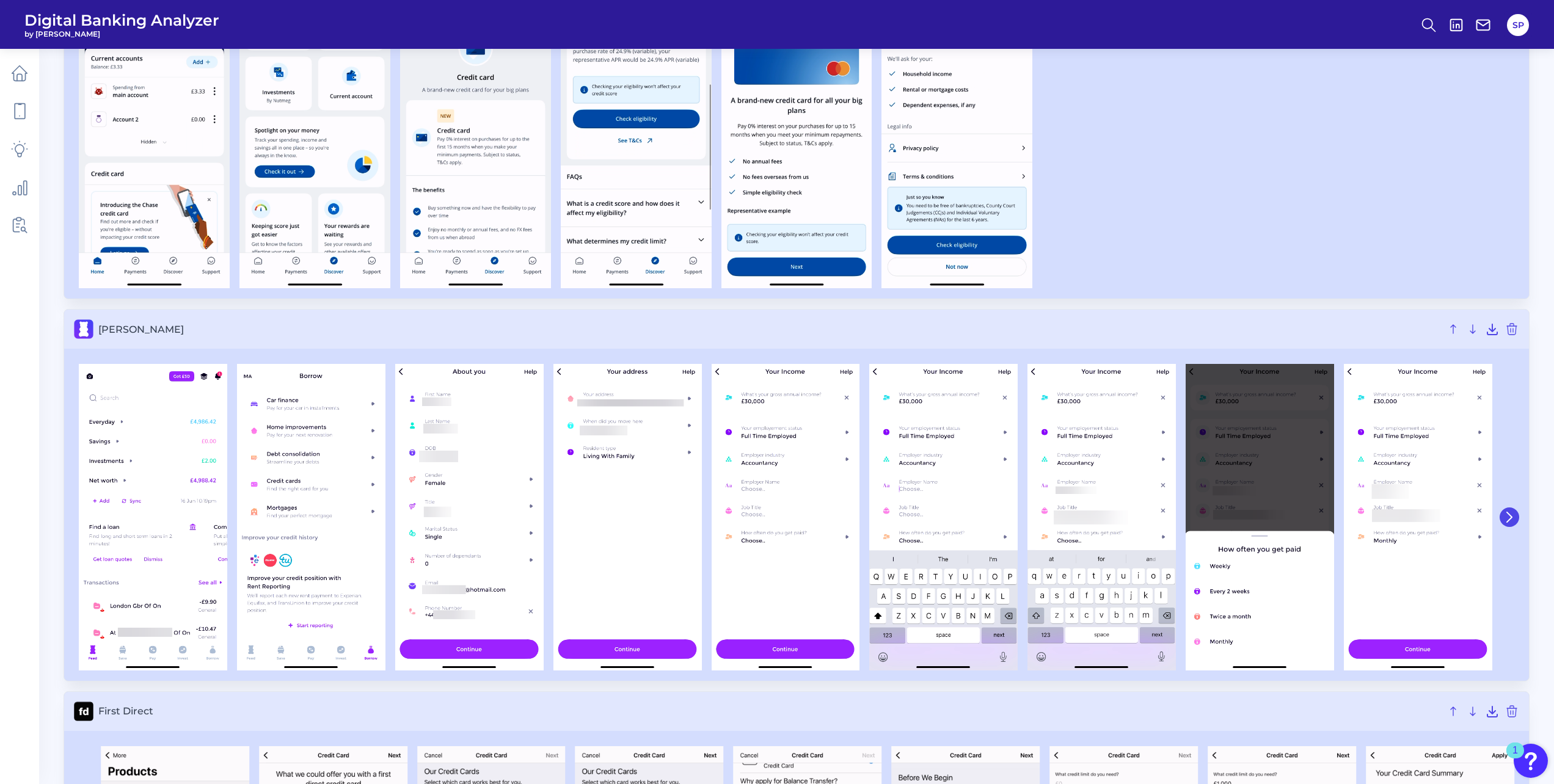
click at [1507, 518] on icon at bounding box center [1509, 517] width 11 height 11
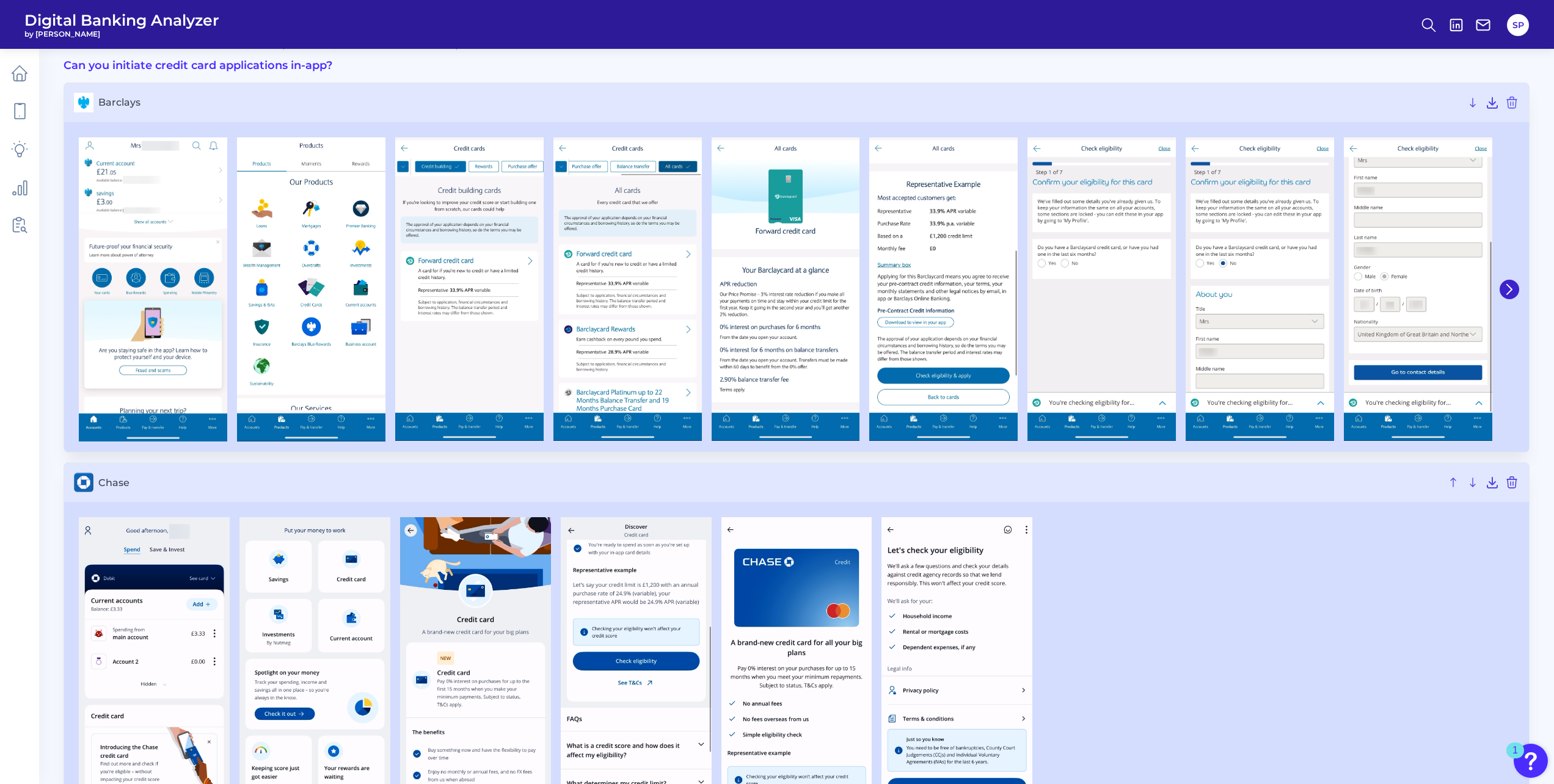
scroll to position [0, 0]
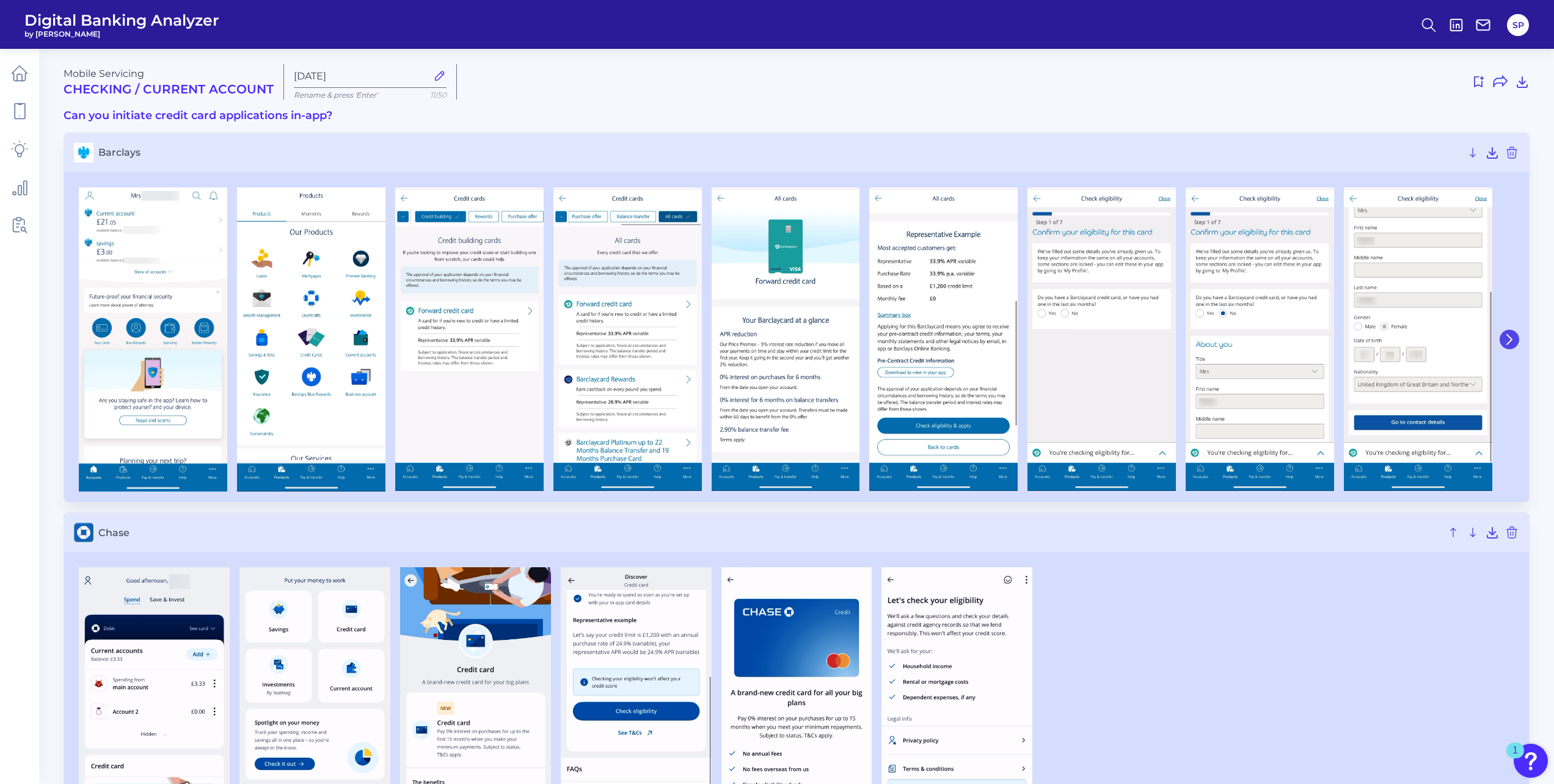
click at [1512, 343] on icon at bounding box center [1509, 339] width 11 height 11
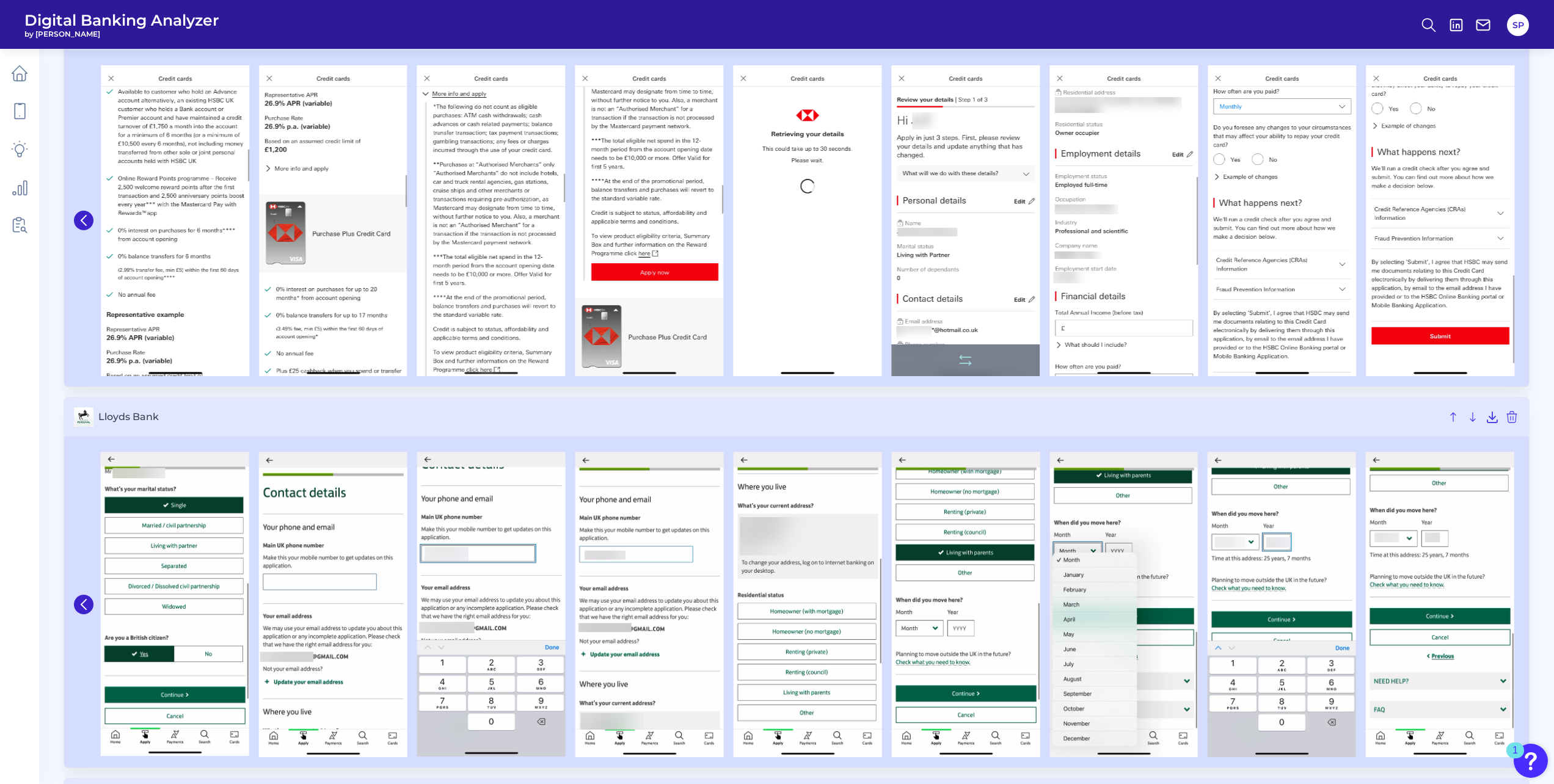
scroll to position [2198, 0]
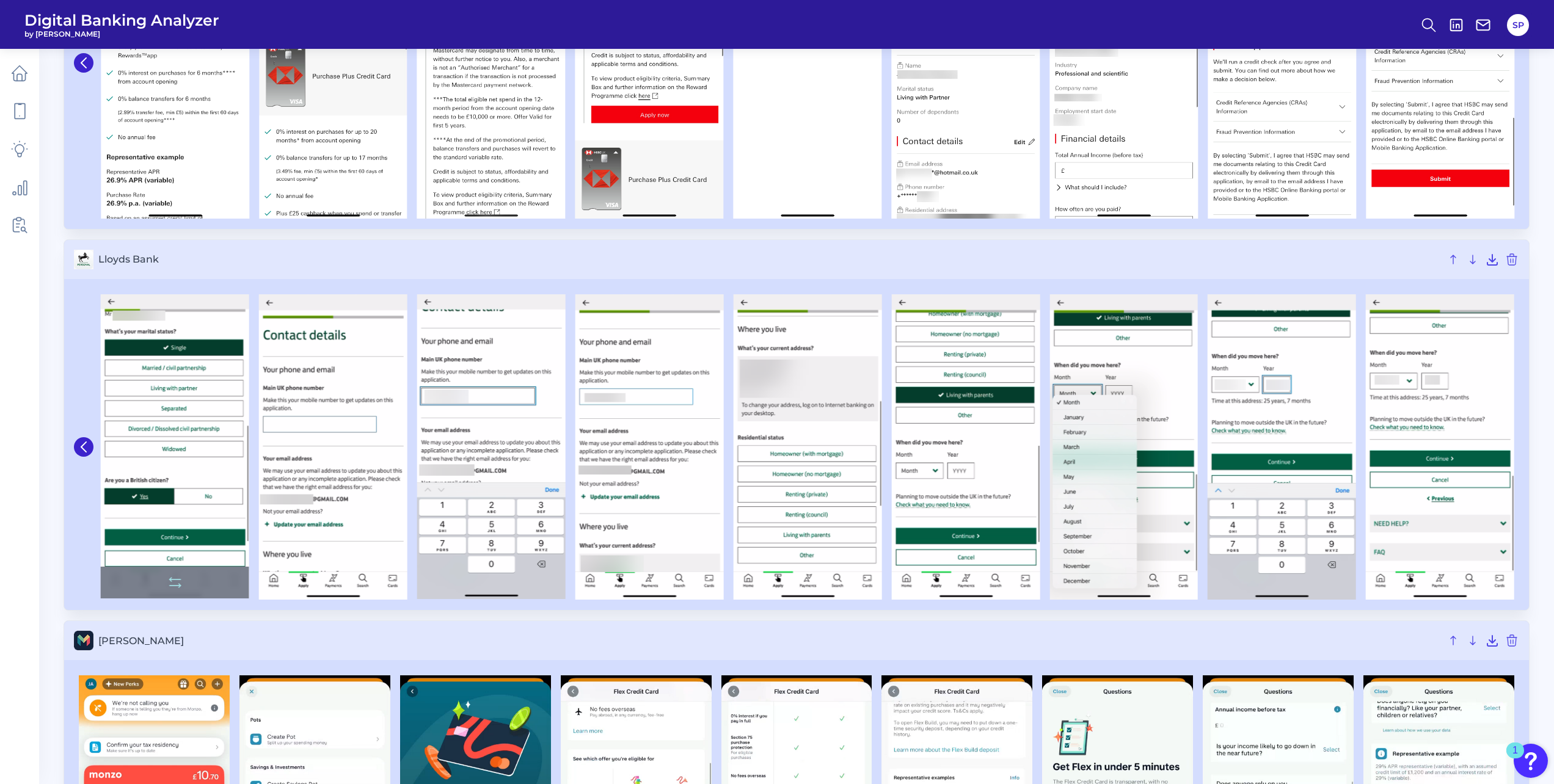
click at [81, 446] on icon at bounding box center [84, 447] width 11 height 11
